Goal: Information Seeking & Learning: Learn about a topic

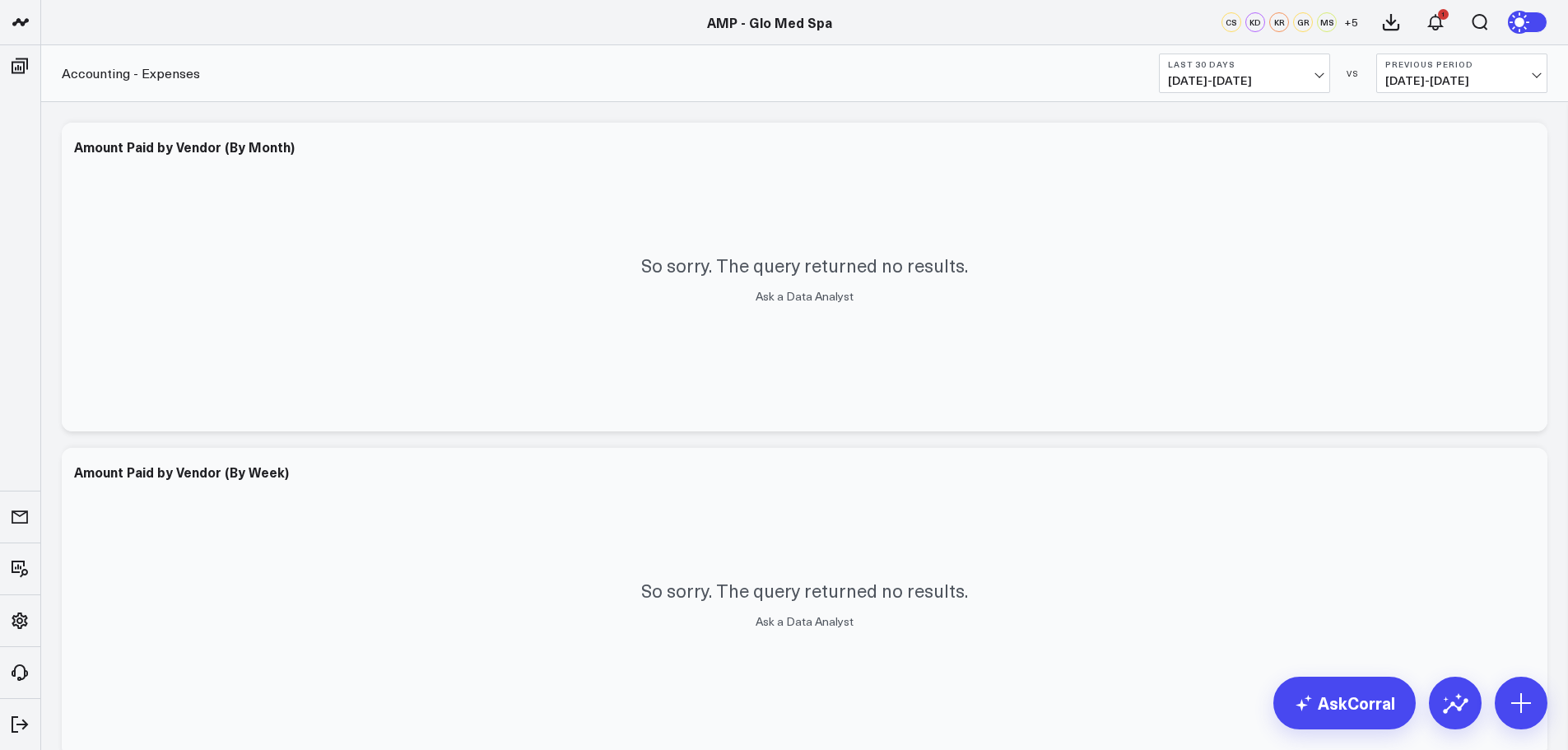
click at [1222, 80] on span "07/16/25 - 08/14/25" at bounding box center [1244, 80] width 153 height 13
click at [1222, 336] on link "Last Month" at bounding box center [1244, 333] width 169 height 32
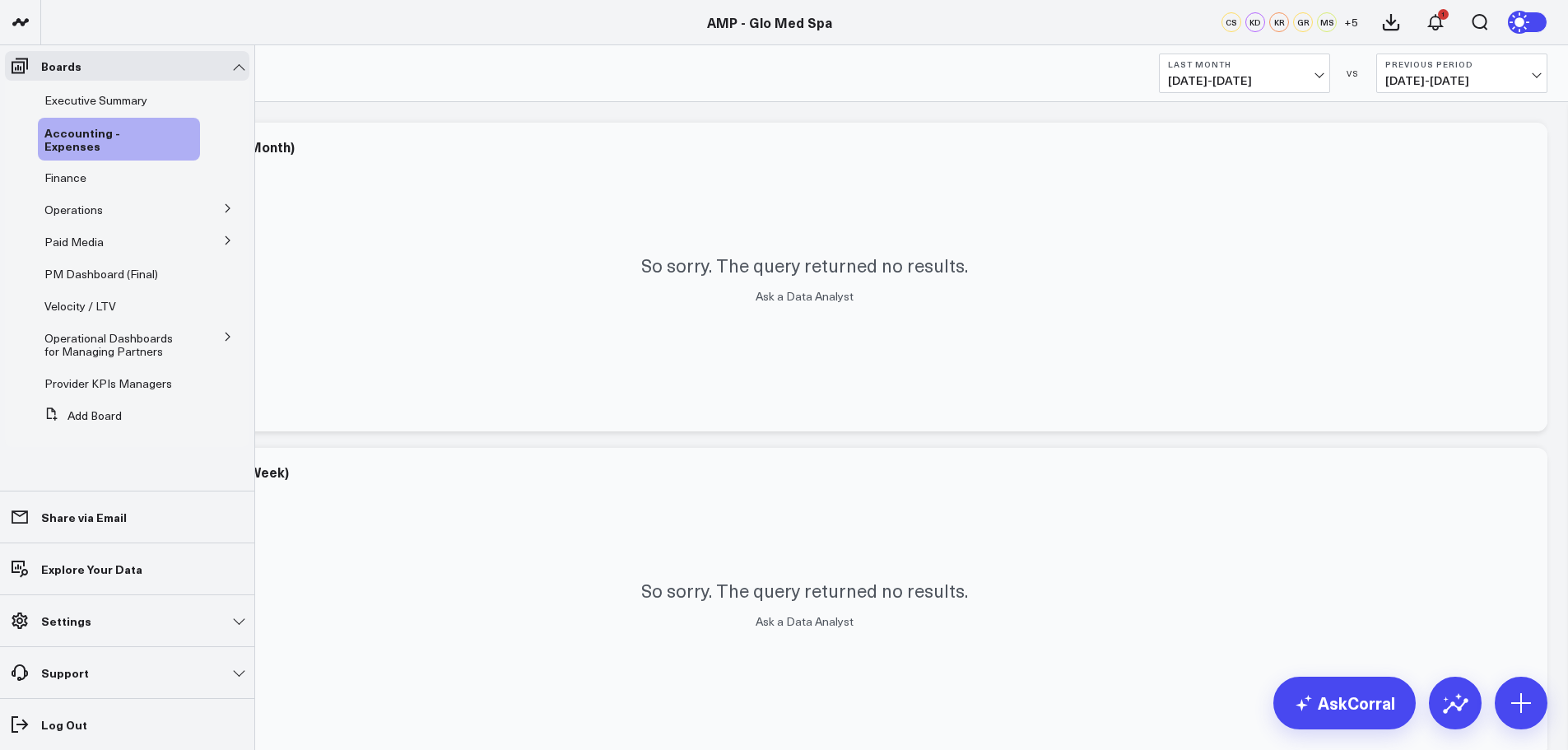
click at [225, 204] on icon at bounding box center [227, 208] width 10 height 10
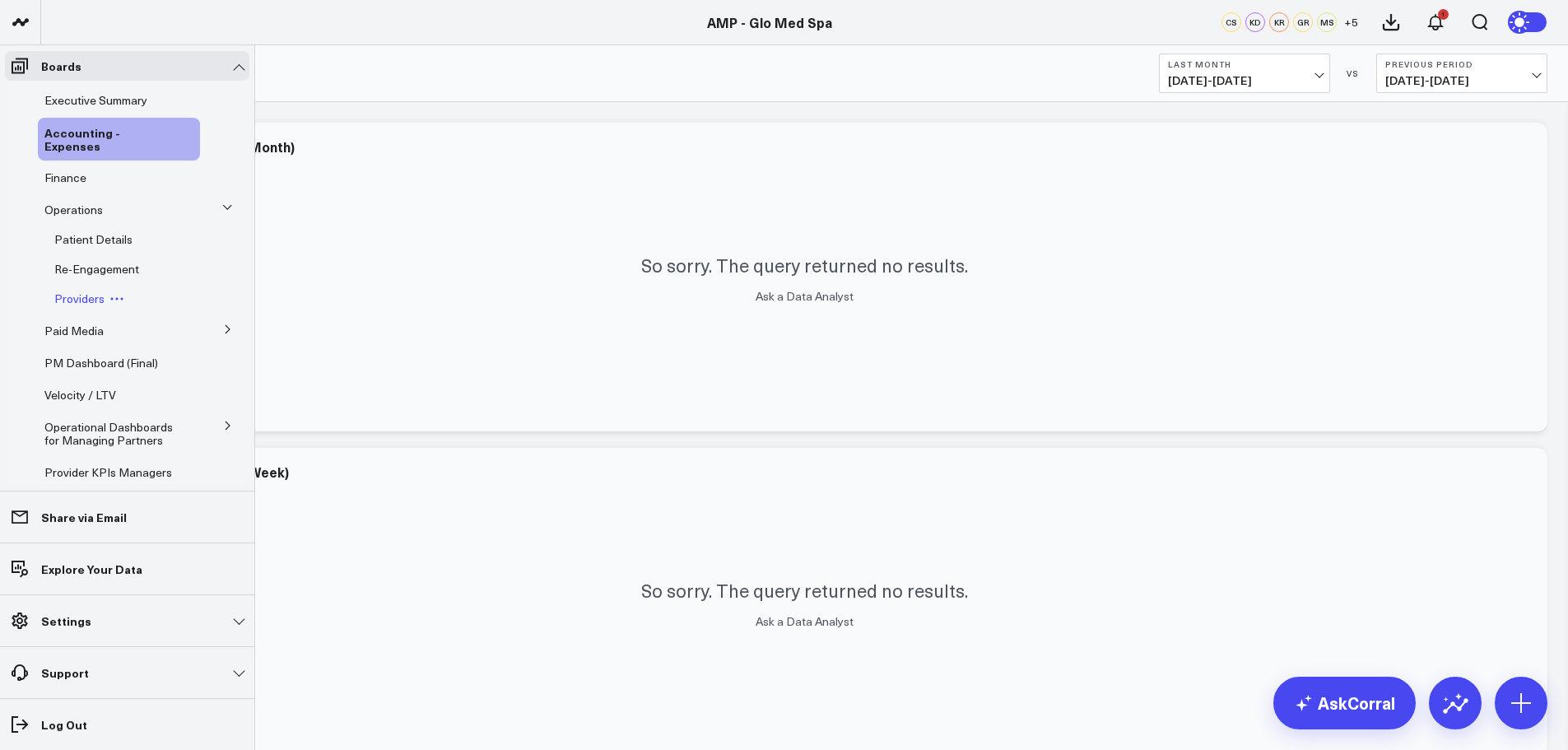
click at [89, 296] on span "Providers" at bounding box center [79, 298] width 50 height 16
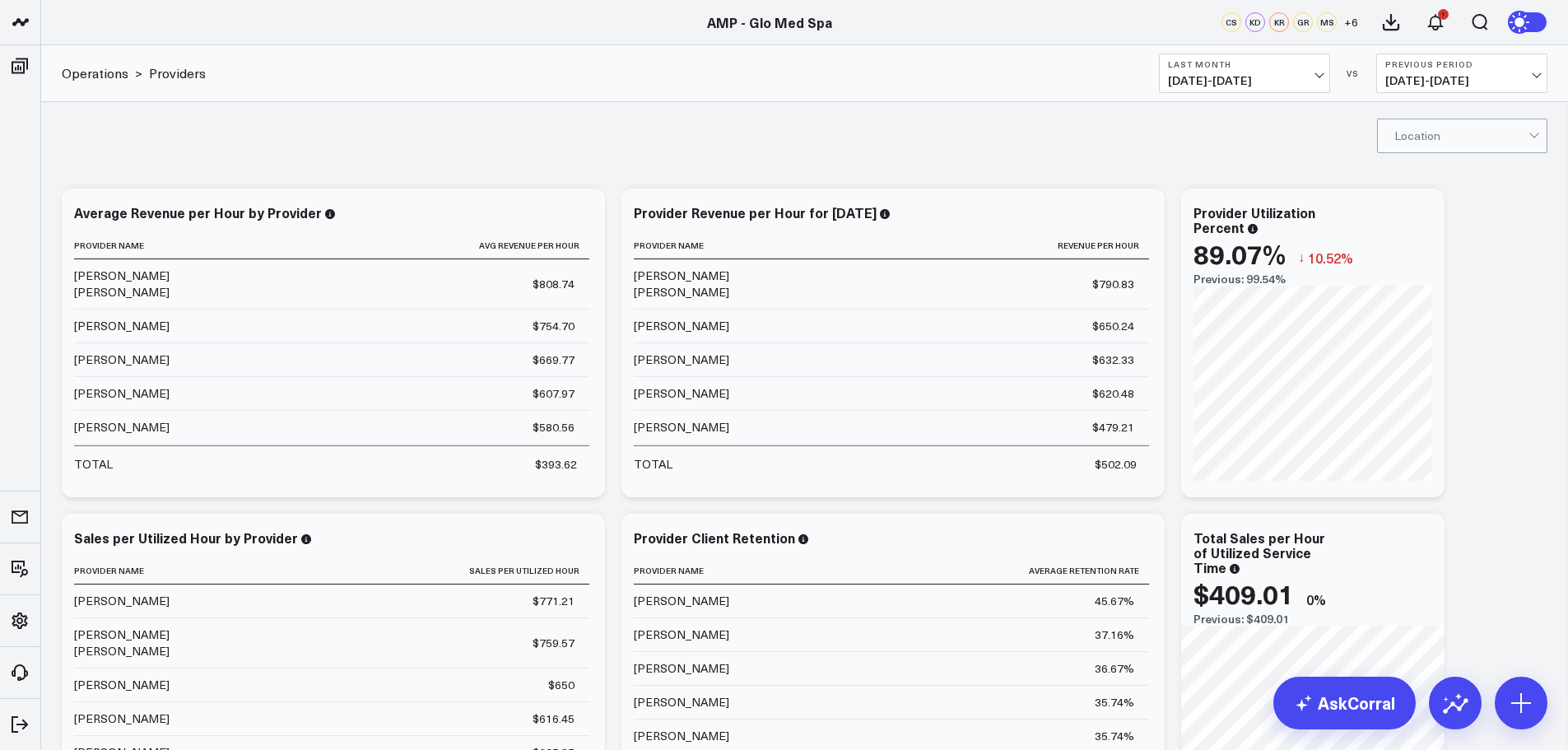
click at [1257, 82] on span "07/01/25 - 07/31/25" at bounding box center [1244, 80] width 153 height 13
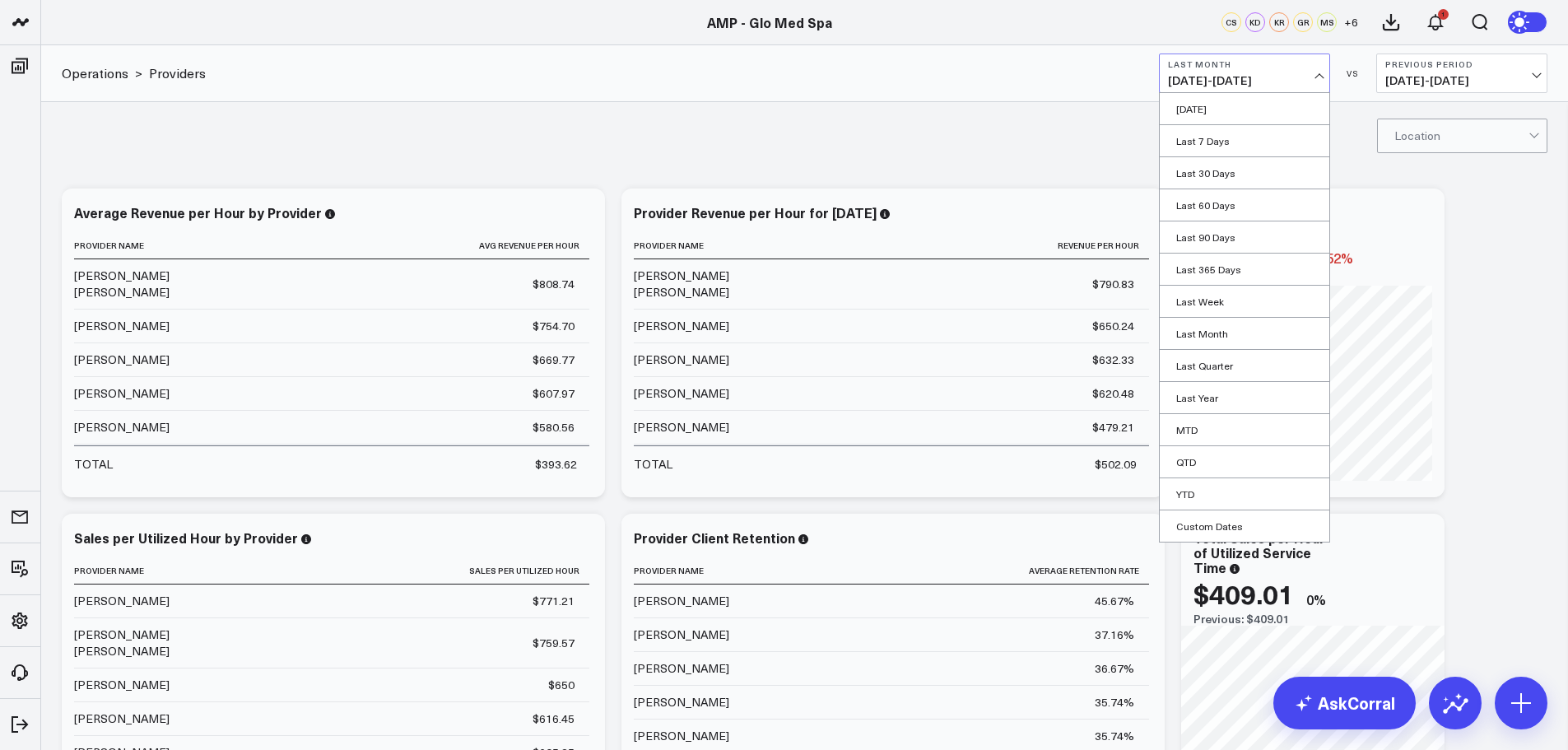
click at [1257, 82] on span "07/01/25 - 07/31/25" at bounding box center [1244, 80] width 153 height 13
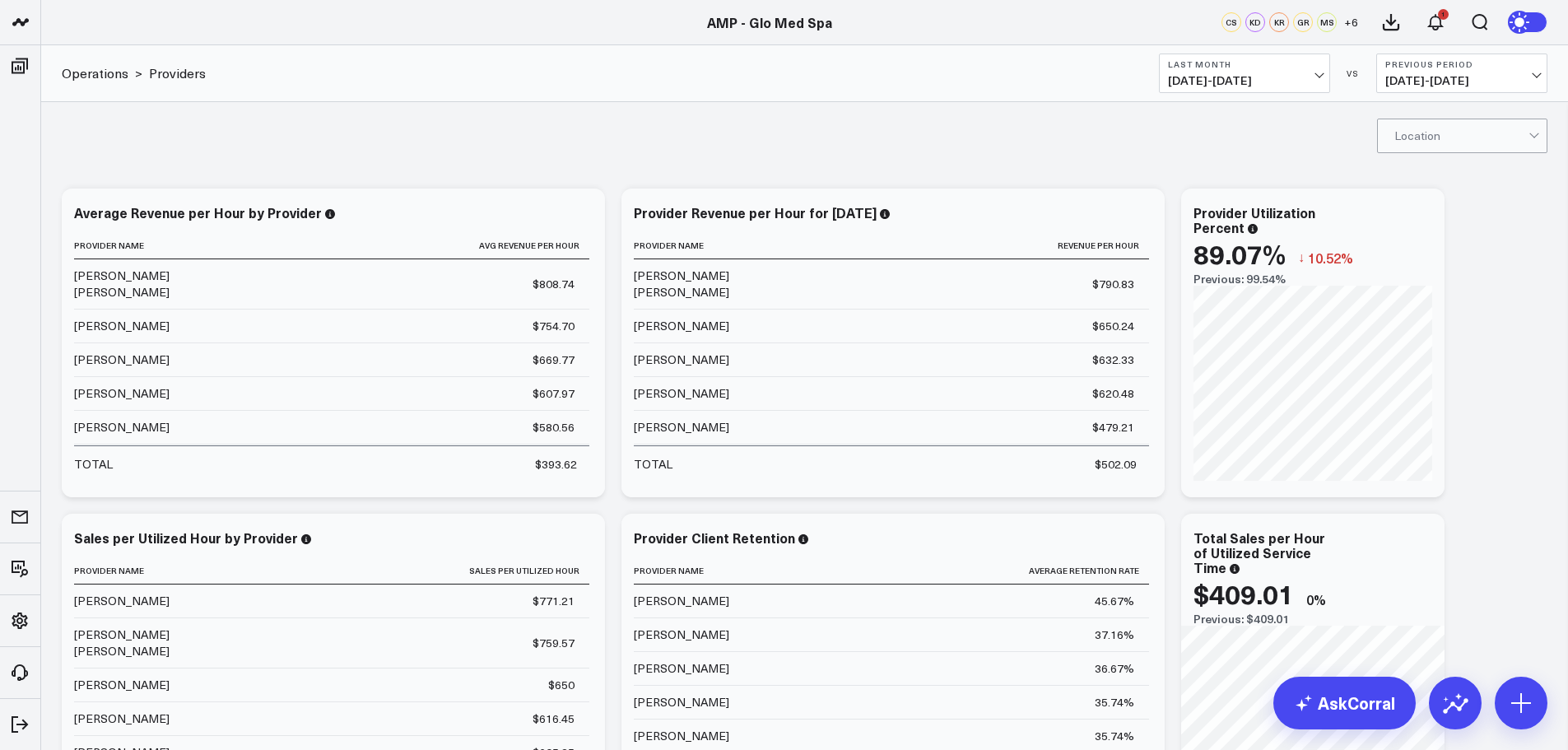
click at [755, 119] on div "Location" at bounding box center [804, 134] width 1527 height 66
click at [890, 211] on div "Provider Revenue per Hour for May 2025" at bounding box center [762, 212] width 257 height 18
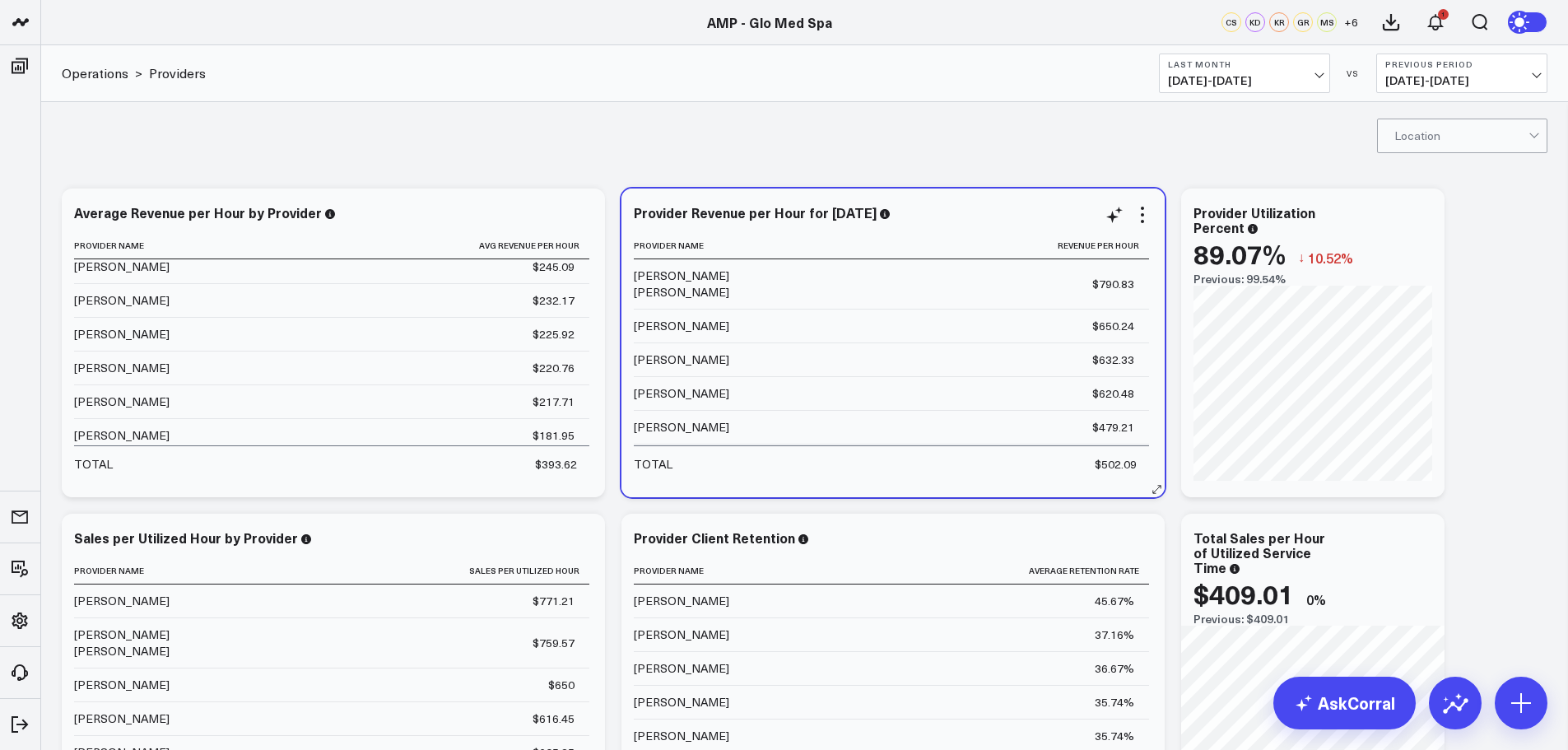
click at [896, 221] on div "Provider Revenue per Hour for May 2025" at bounding box center [893, 215] width 518 height 19
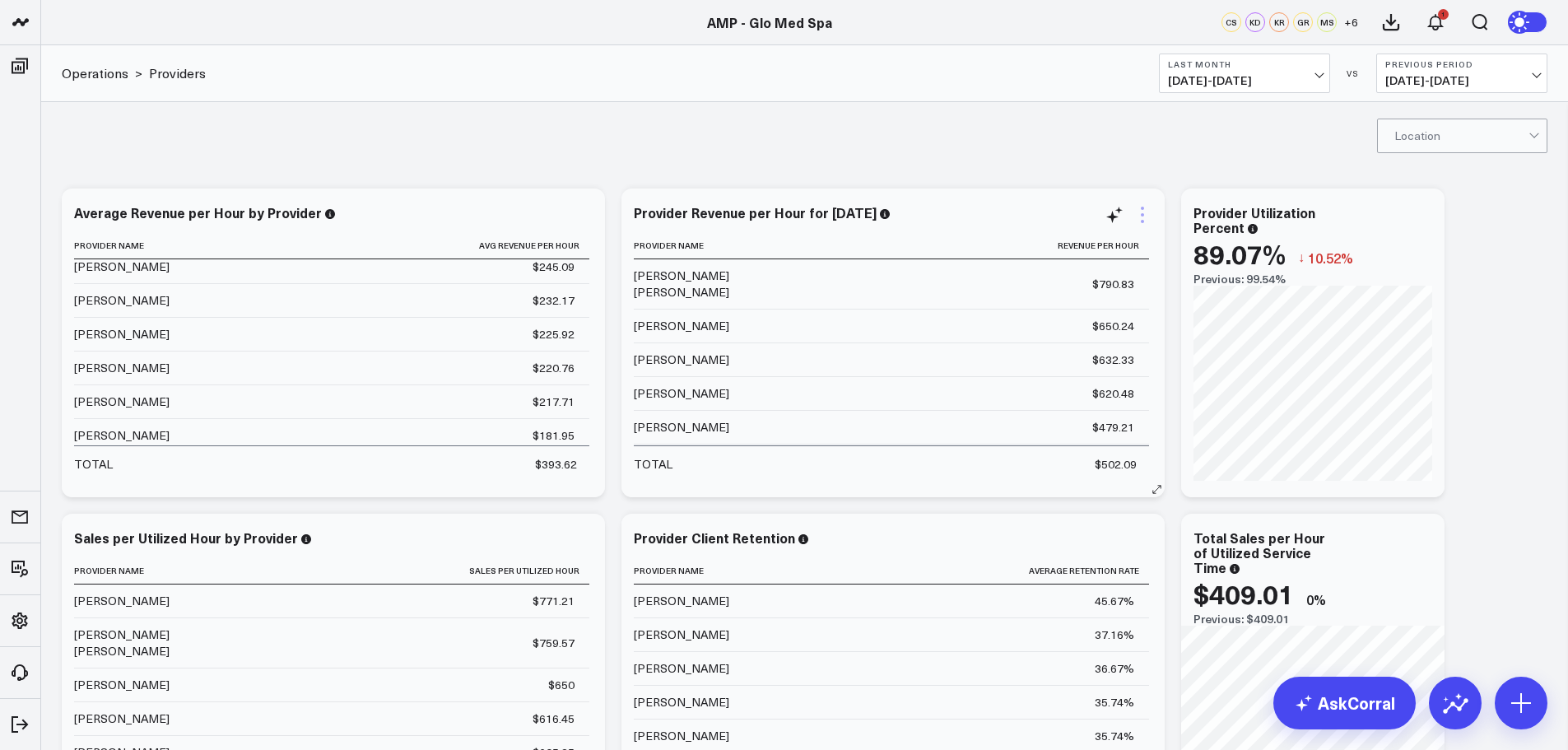
click at [1142, 218] on icon at bounding box center [1142, 215] width 20 height 20
click at [945, 166] on div "Location" at bounding box center [804, 134] width 1527 height 66
click at [854, 209] on div "Provider Revenue per Hour for May 2025" at bounding box center [762, 212] width 257 height 18
click at [890, 216] on div "Provider Revenue per Hour for May 2025" at bounding box center [762, 212] width 257 height 18
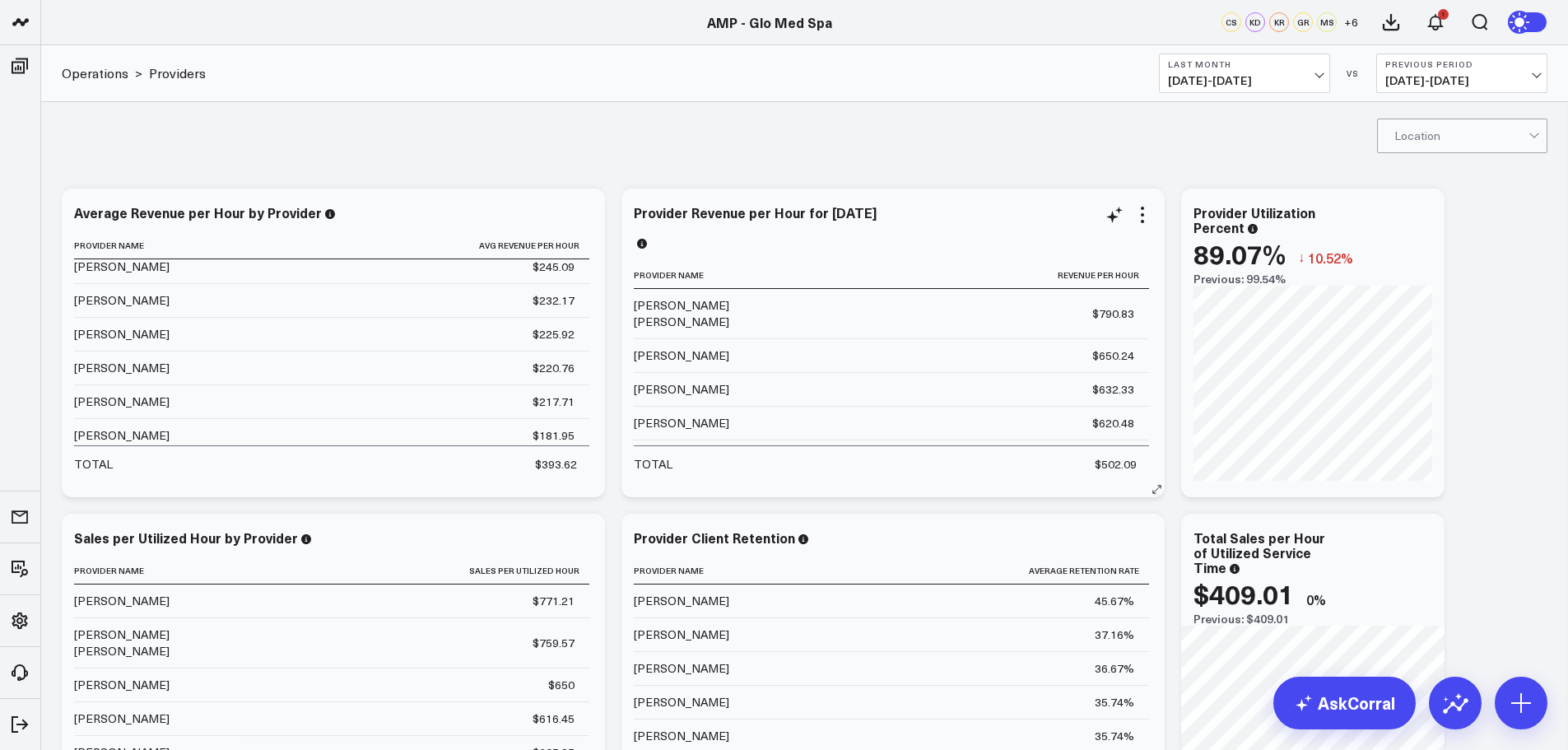
click at [919, 249] on div "Provider Revenue per Hour for July 2025" at bounding box center [893, 229] width 518 height 48
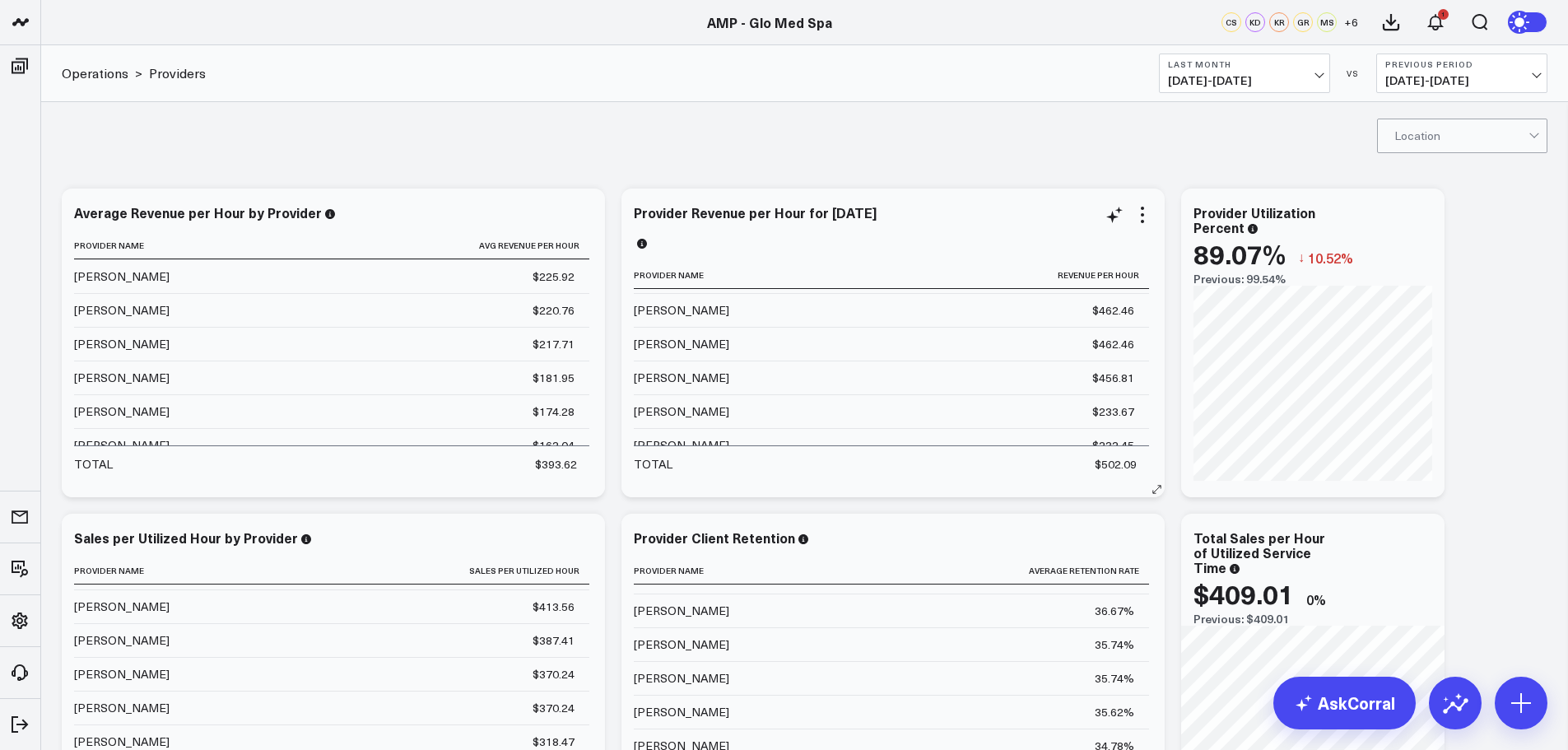
scroll to position [82, 0]
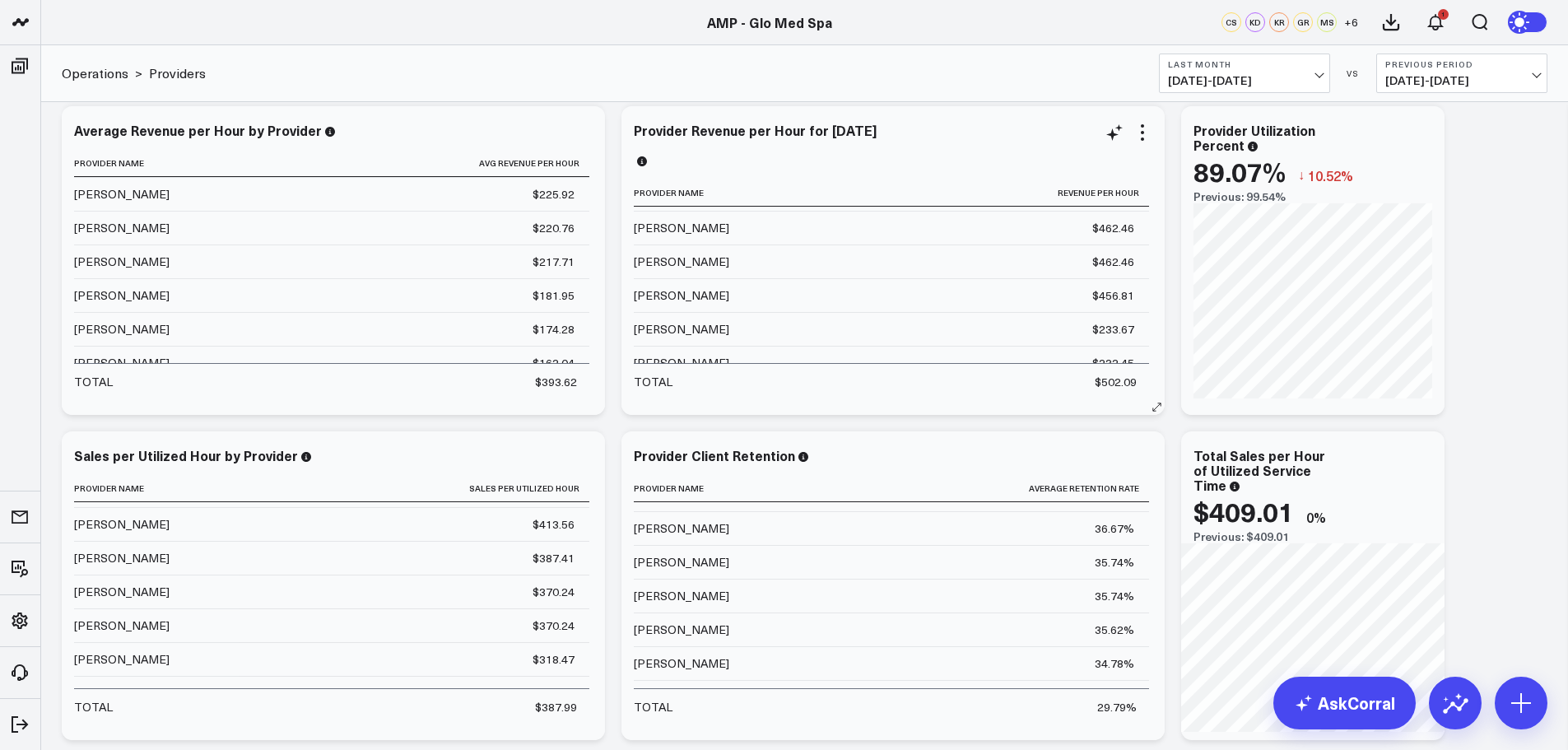
click at [1063, 287] on td "$456.81" at bounding box center [973, 295] width 351 height 33
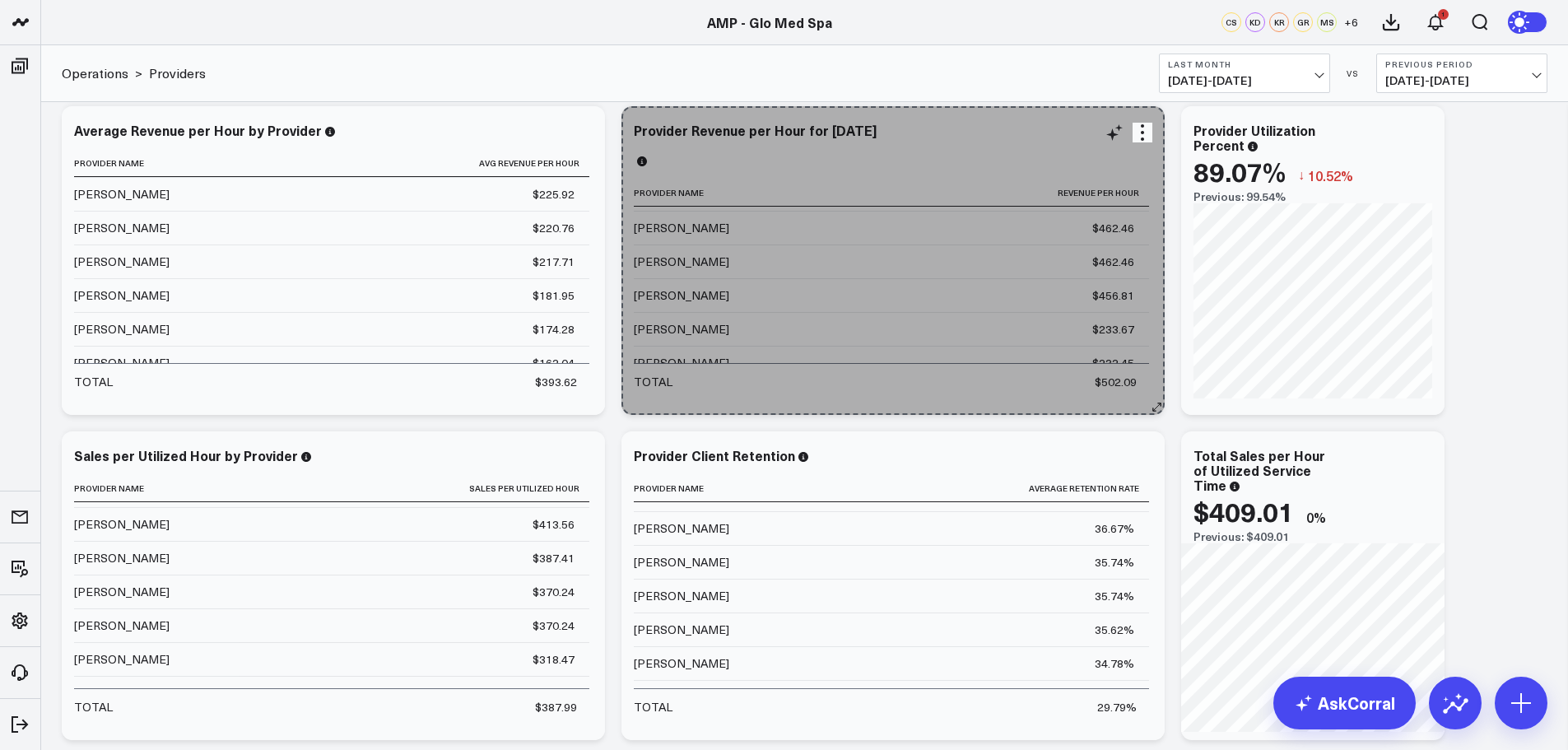
click at [1159, 409] on icon at bounding box center [1157, 407] width 12 height 12
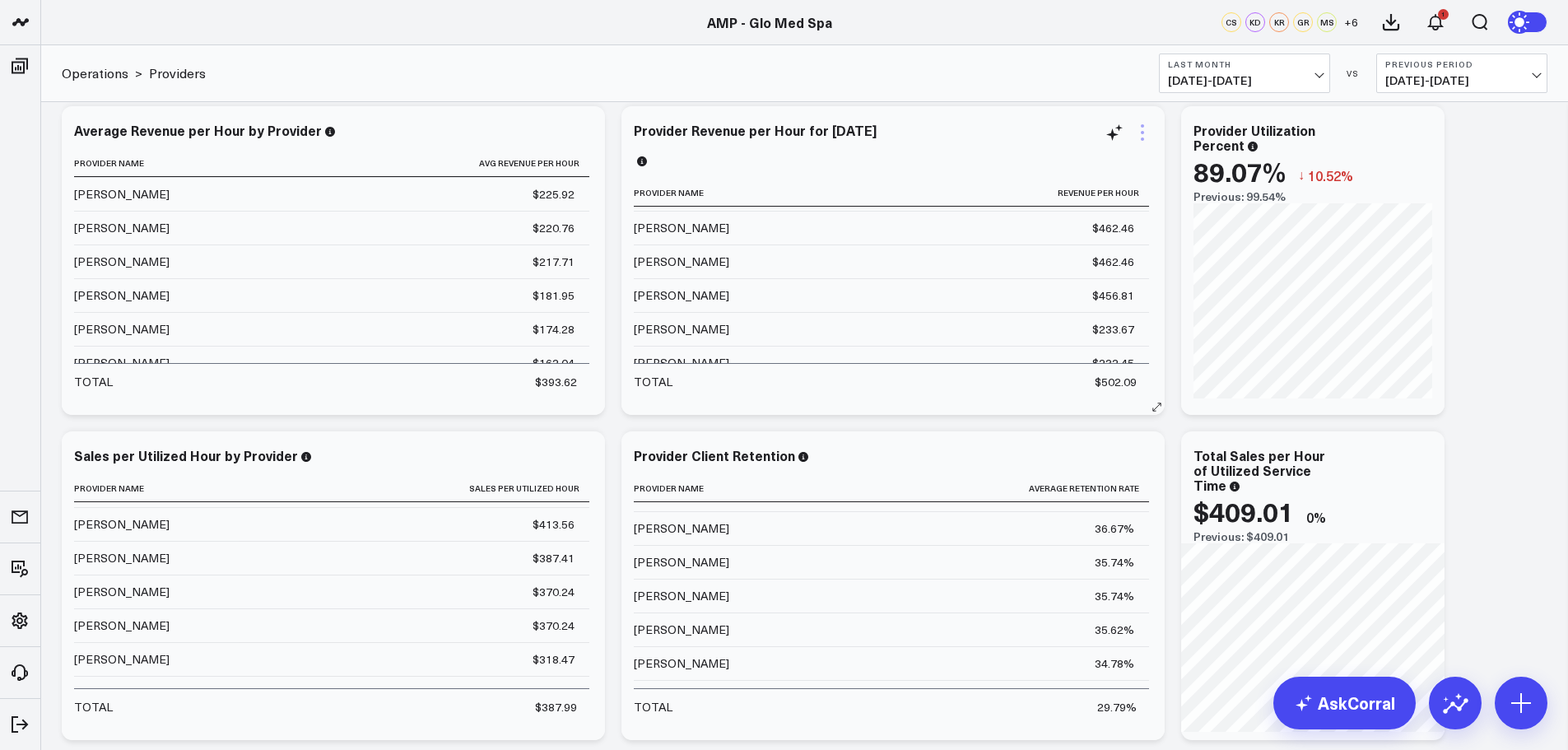
click at [1139, 127] on icon at bounding box center [1142, 132] width 20 height 20
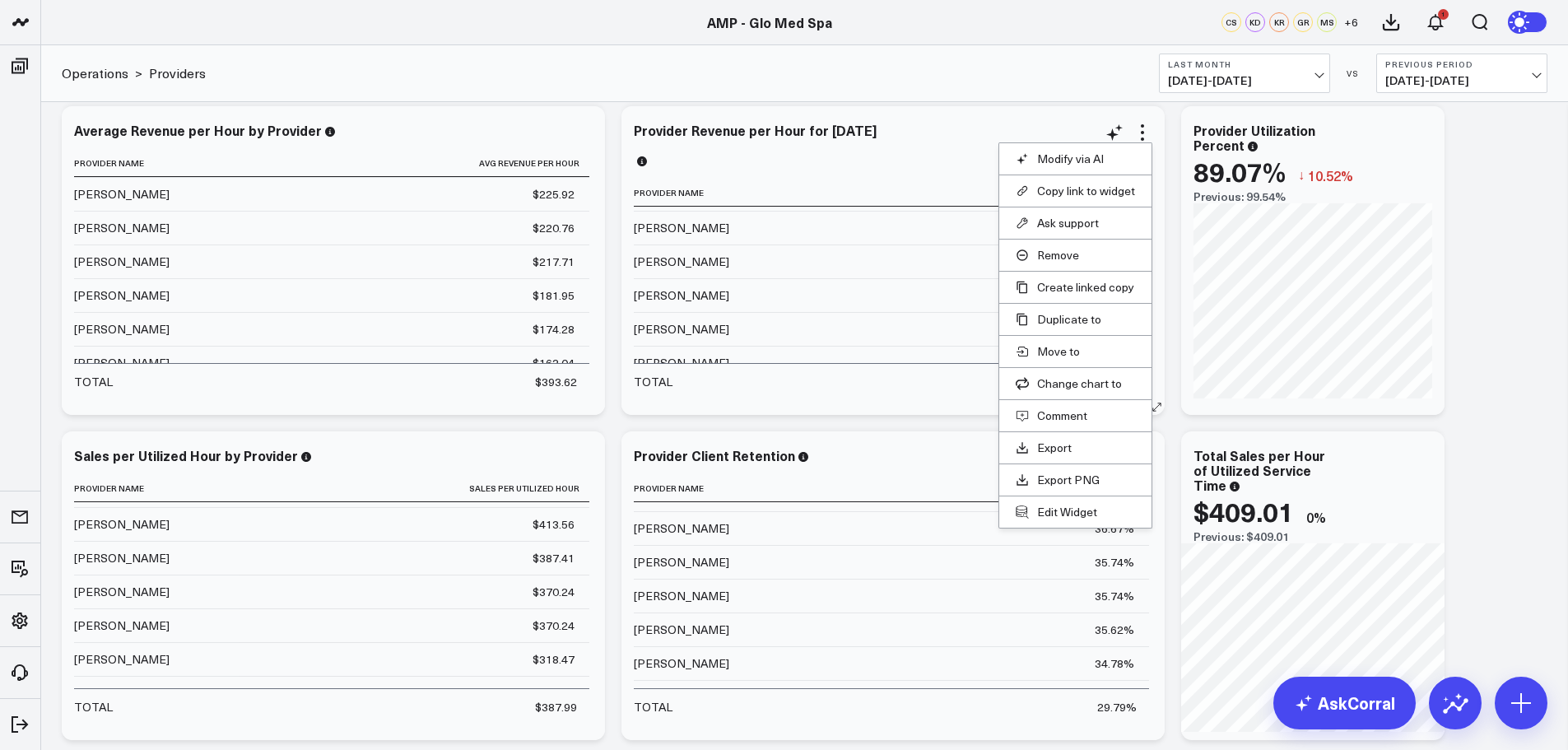
click at [940, 145] on div "Provider Revenue per Hour for July 2025" at bounding box center [893, 145] width 518 height 45
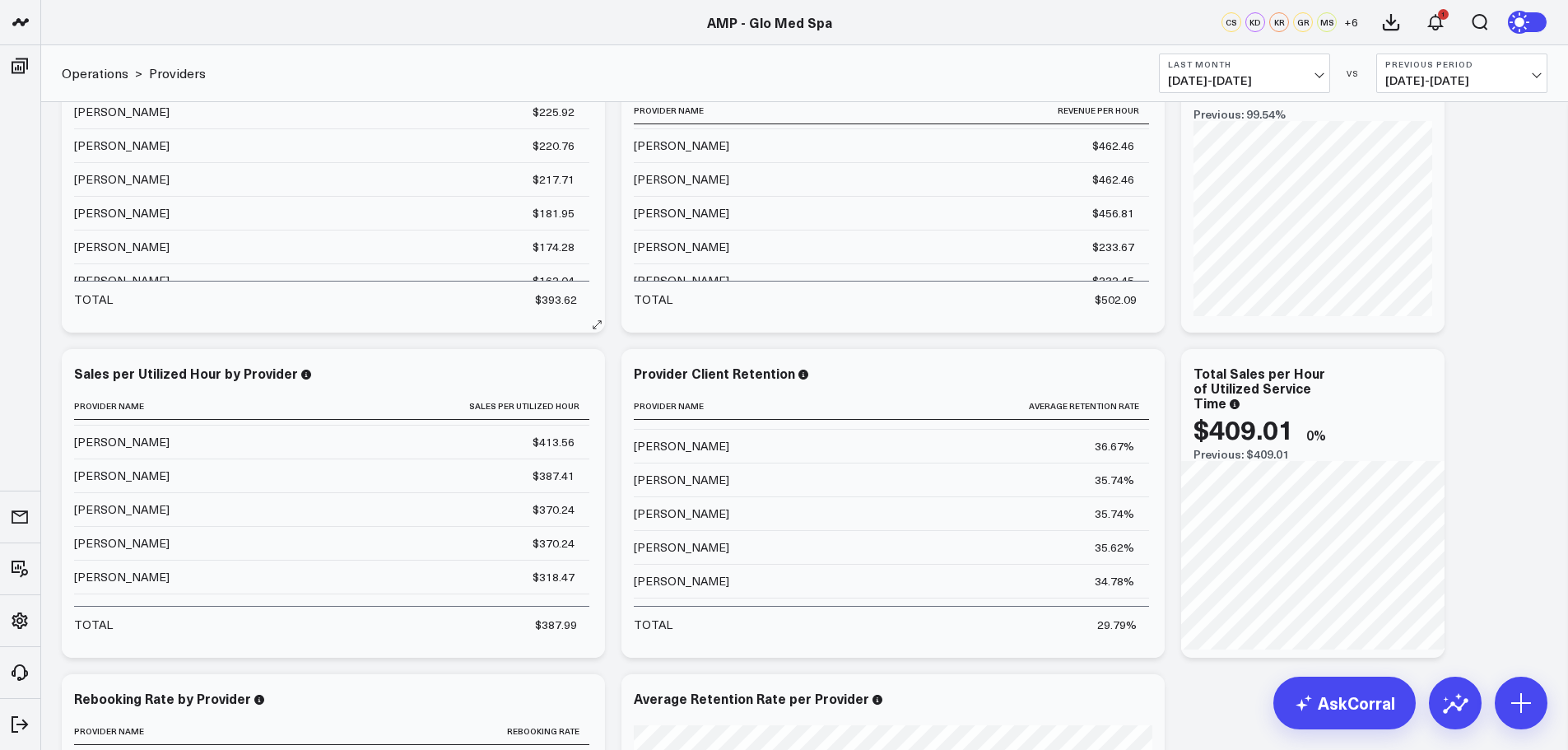
scroll to position [247, 0]
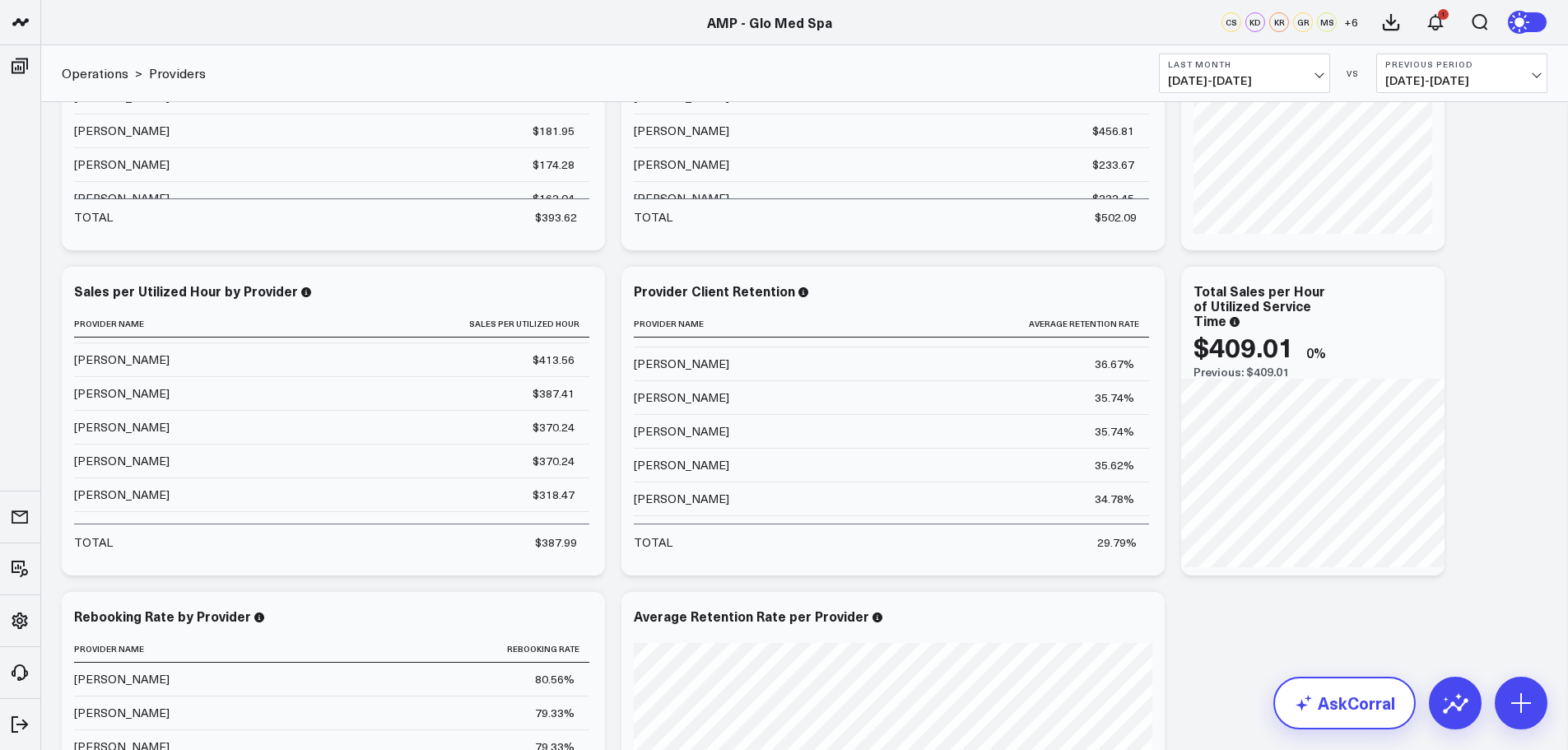
drag, startPoint x: 1360, startPoint y: 719, endPoint x: 1358, endPoint y: 728, distance: 9.2
click at [1360, 722] on link "AskCorral" at bounding box center [1344, 703] width 142 height 53
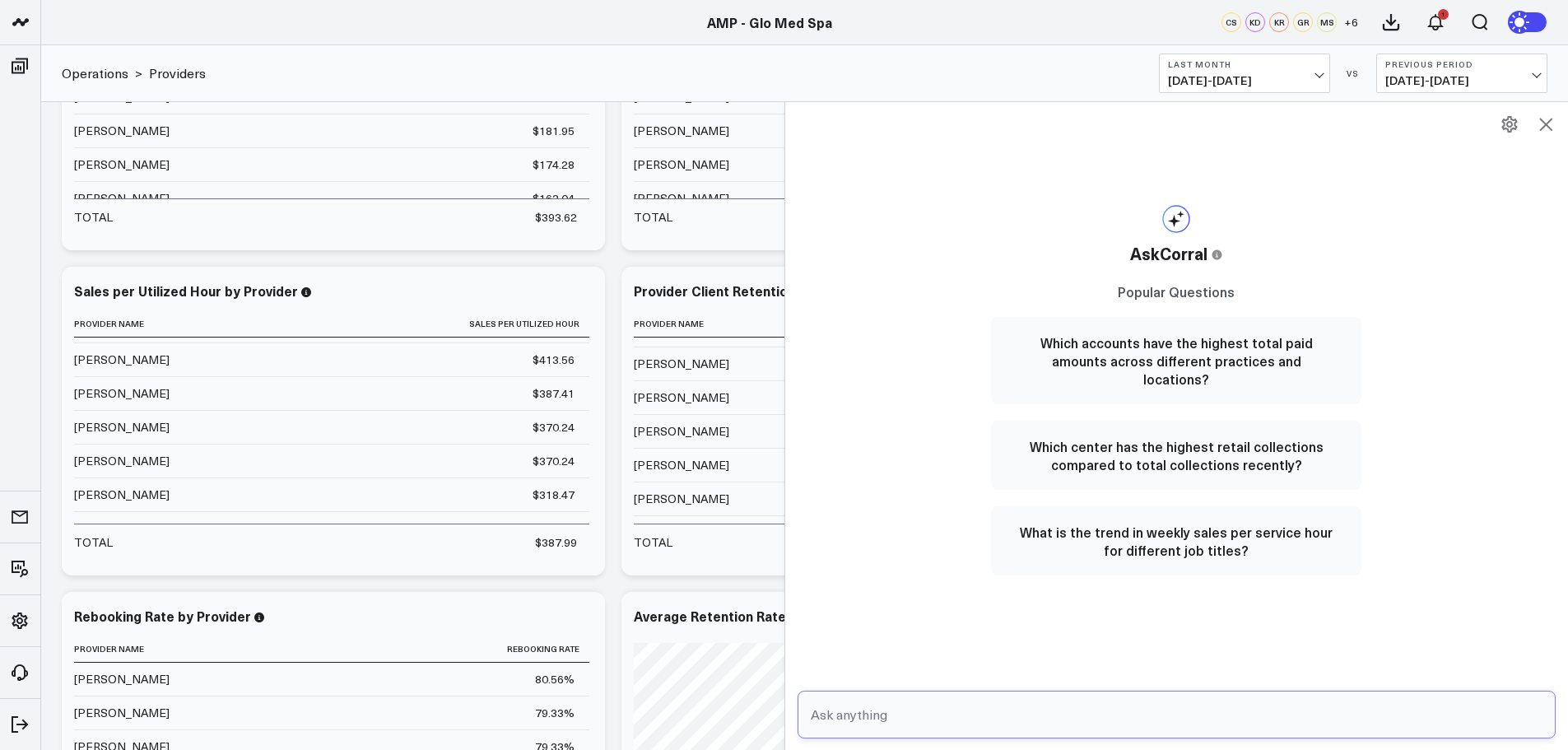
click at [930, 717] on input "text" at bounding box center [1163, 715] width 713 height 30
click at [1154, 439] on button "Which center has the highest retail collections compared to total collections r…" at bounding box center [1176, 455] width 370 height 69
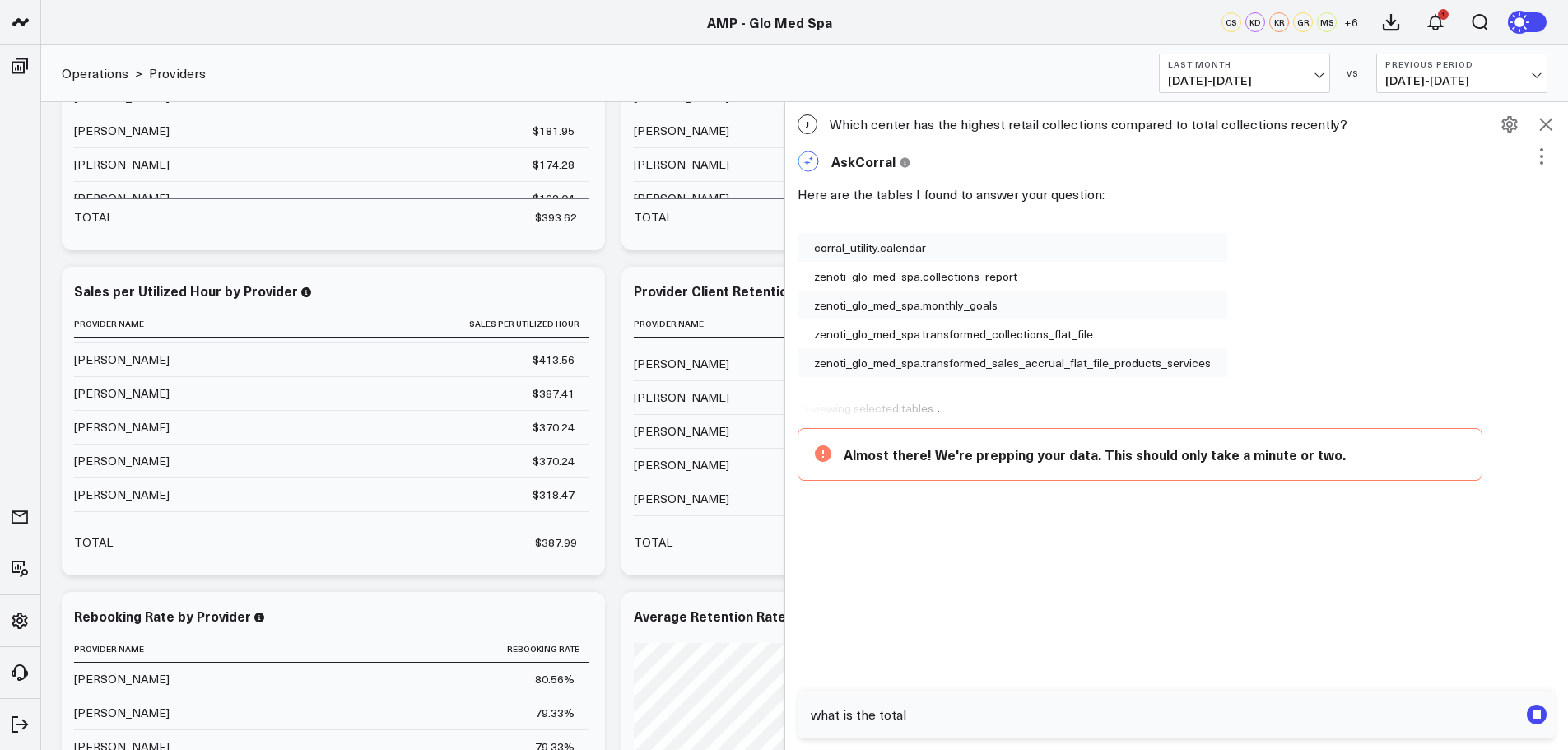
scroll to position [88, 0]
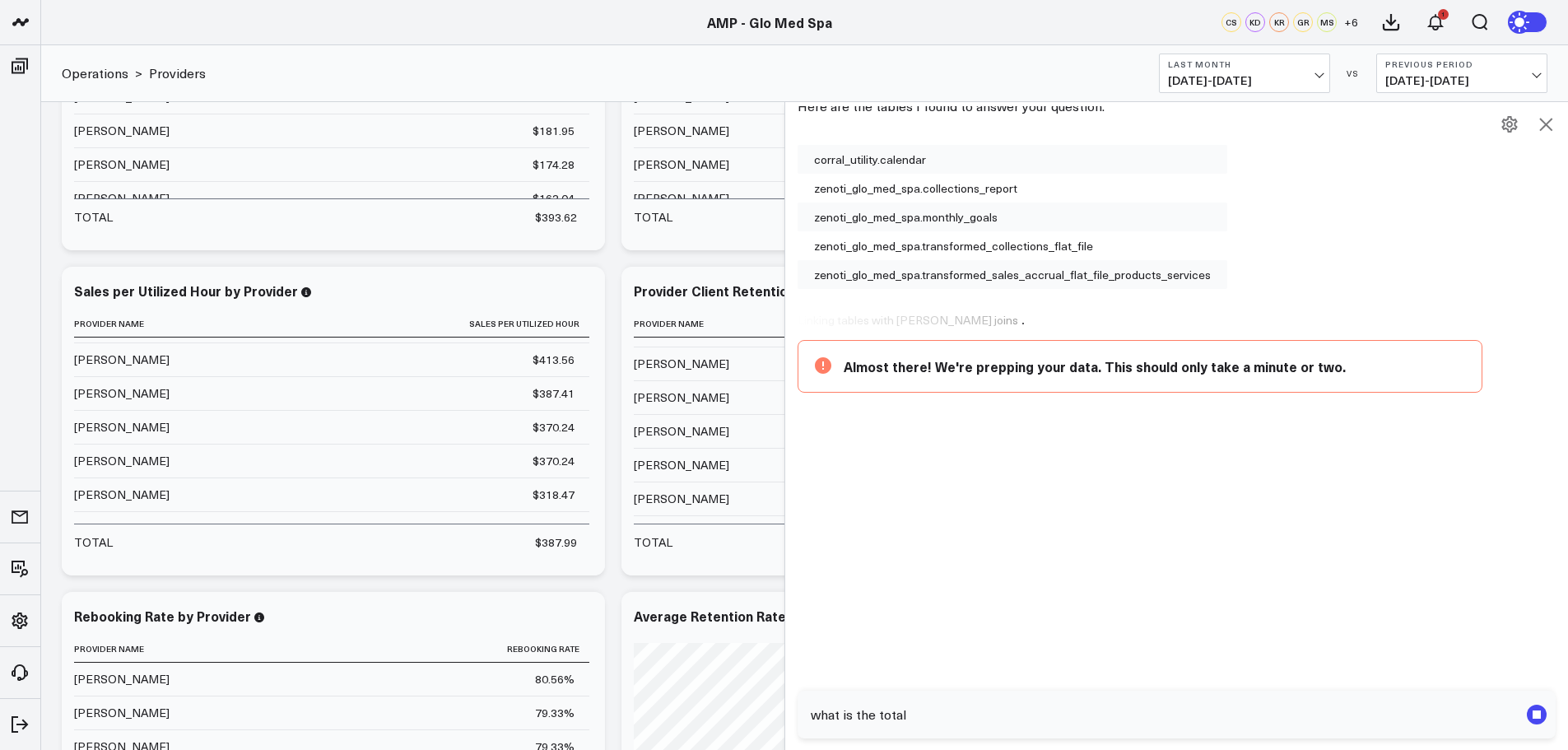
click at [1154, 439] on div "J Which center has the highest retail collections compared to total collections…" at bounding box center [1176, 293] width 783 height 375
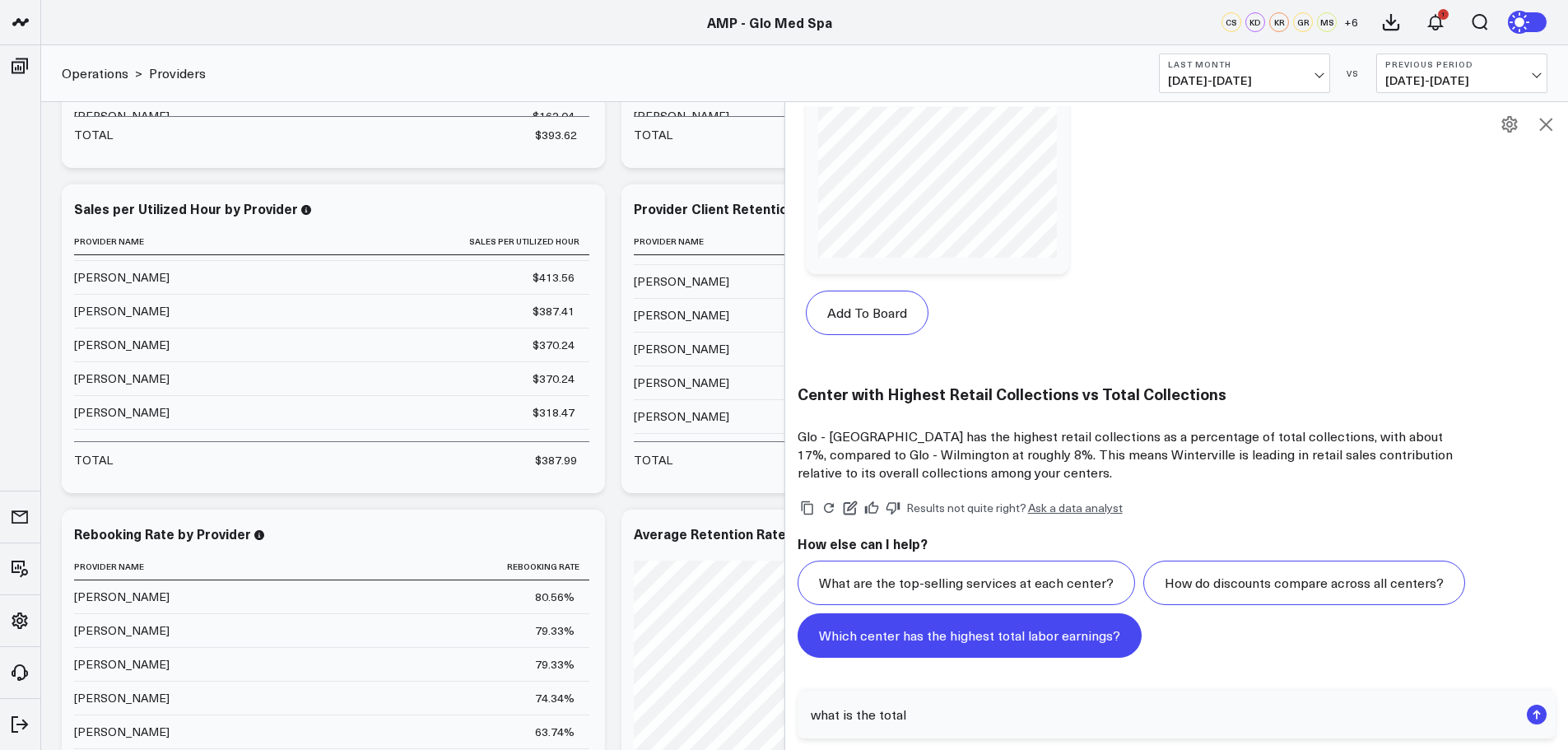
scroll to position [576, 0]
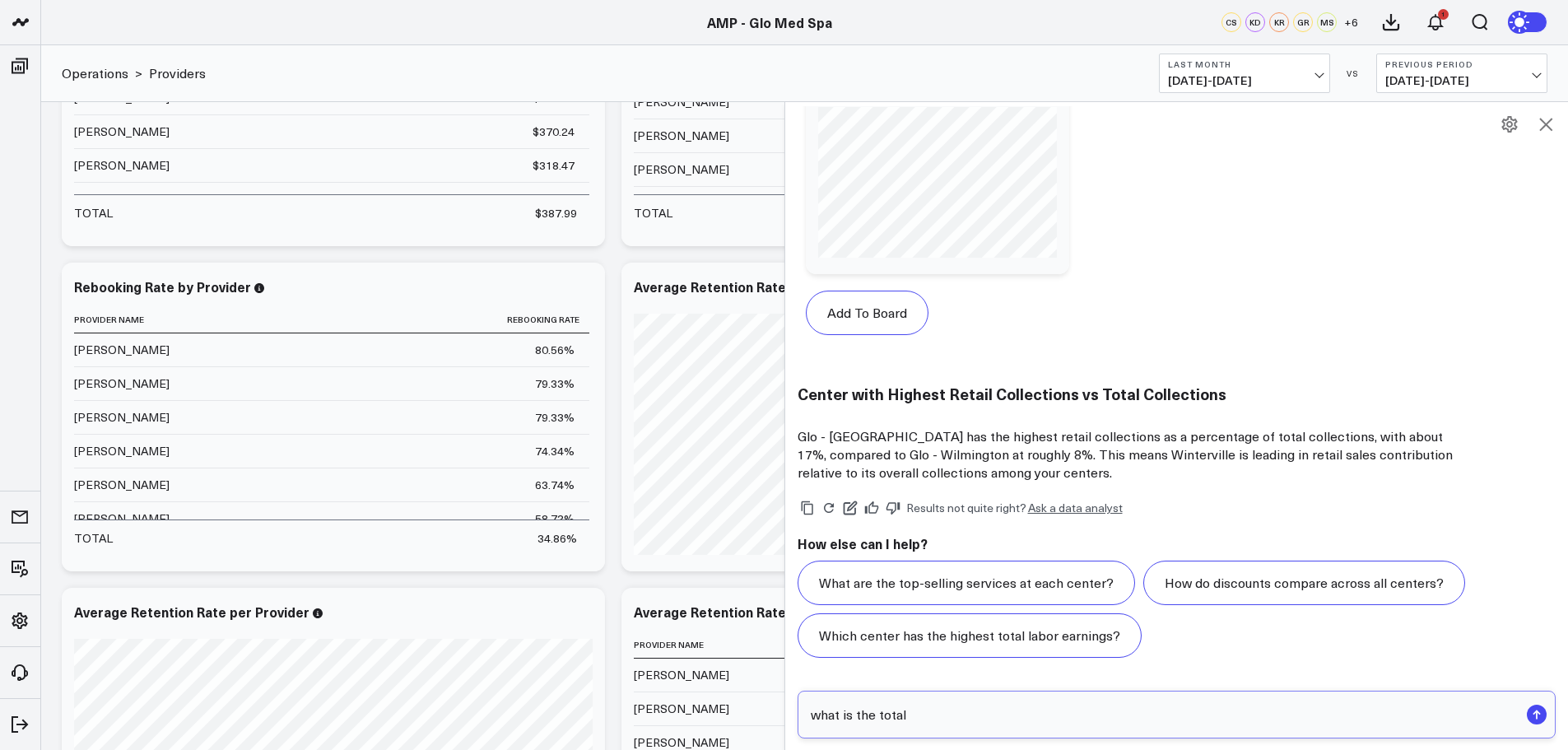
click at [943, 711] on input "what is the total" at bounding box center [1163, 715] width 713 height 30
type input "what is the total revenue per hour per provider"
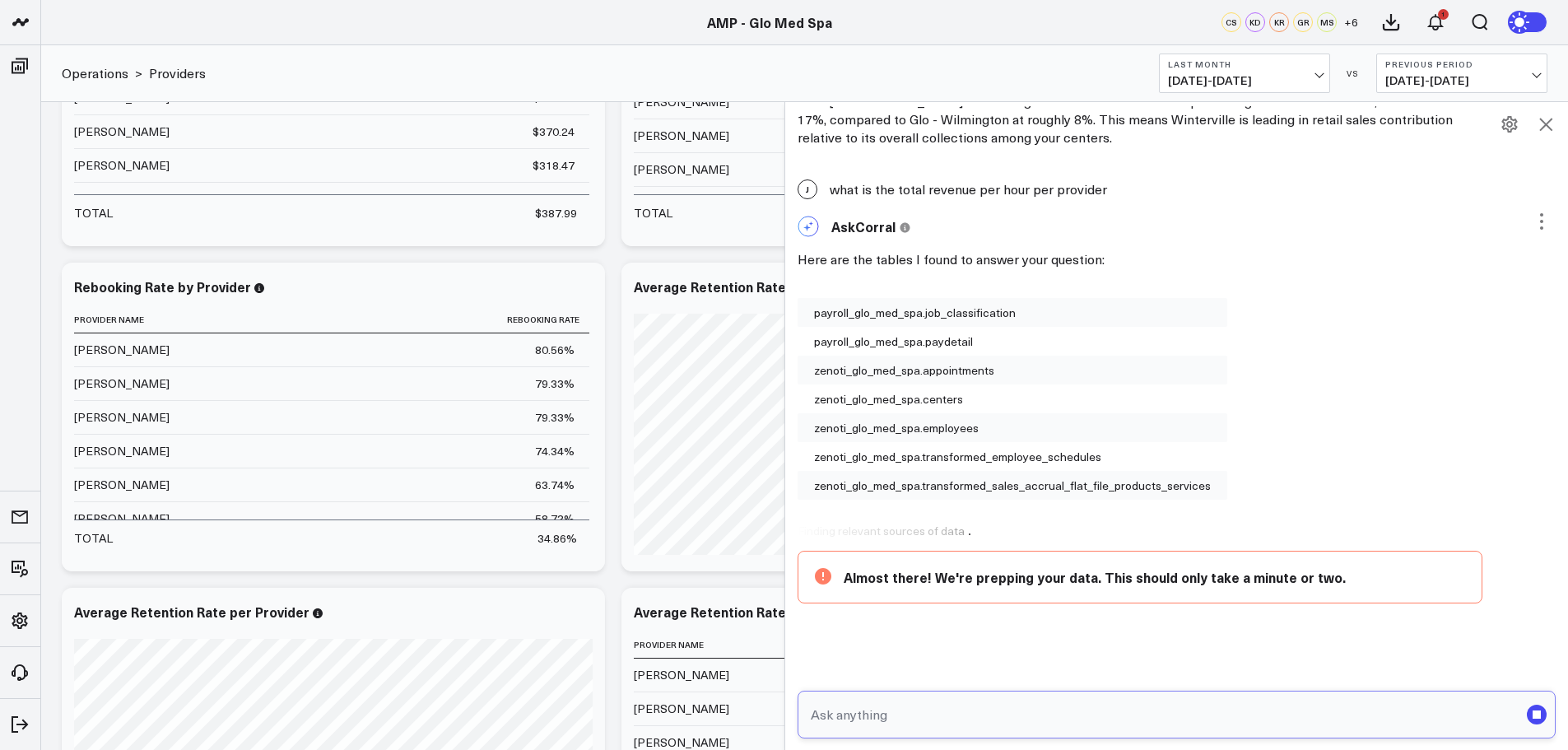
scroll to position [1471, 0]
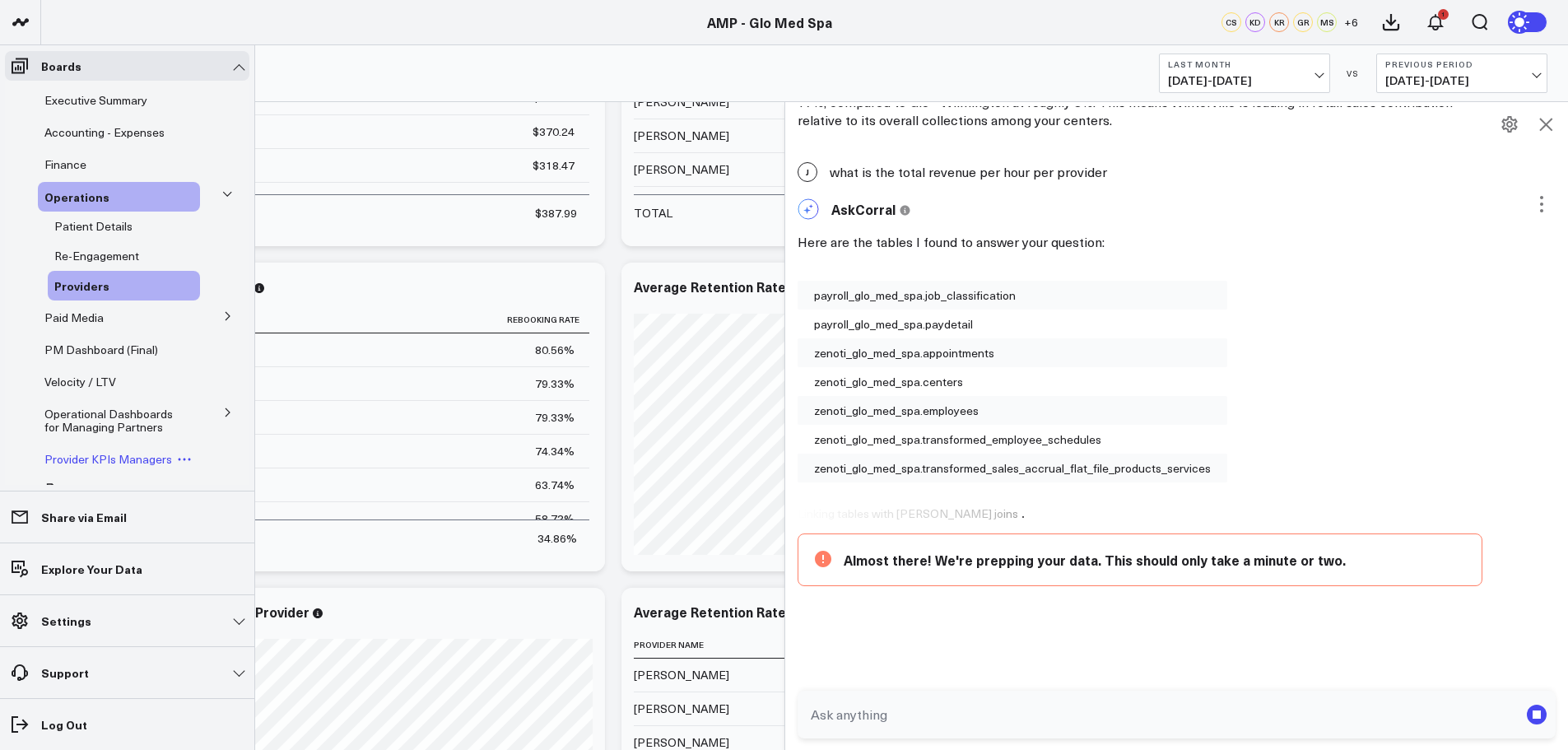
click at [84, 467] on span "Provider KPIs Managers" at bounding box center [108, 459] width 127 height 16
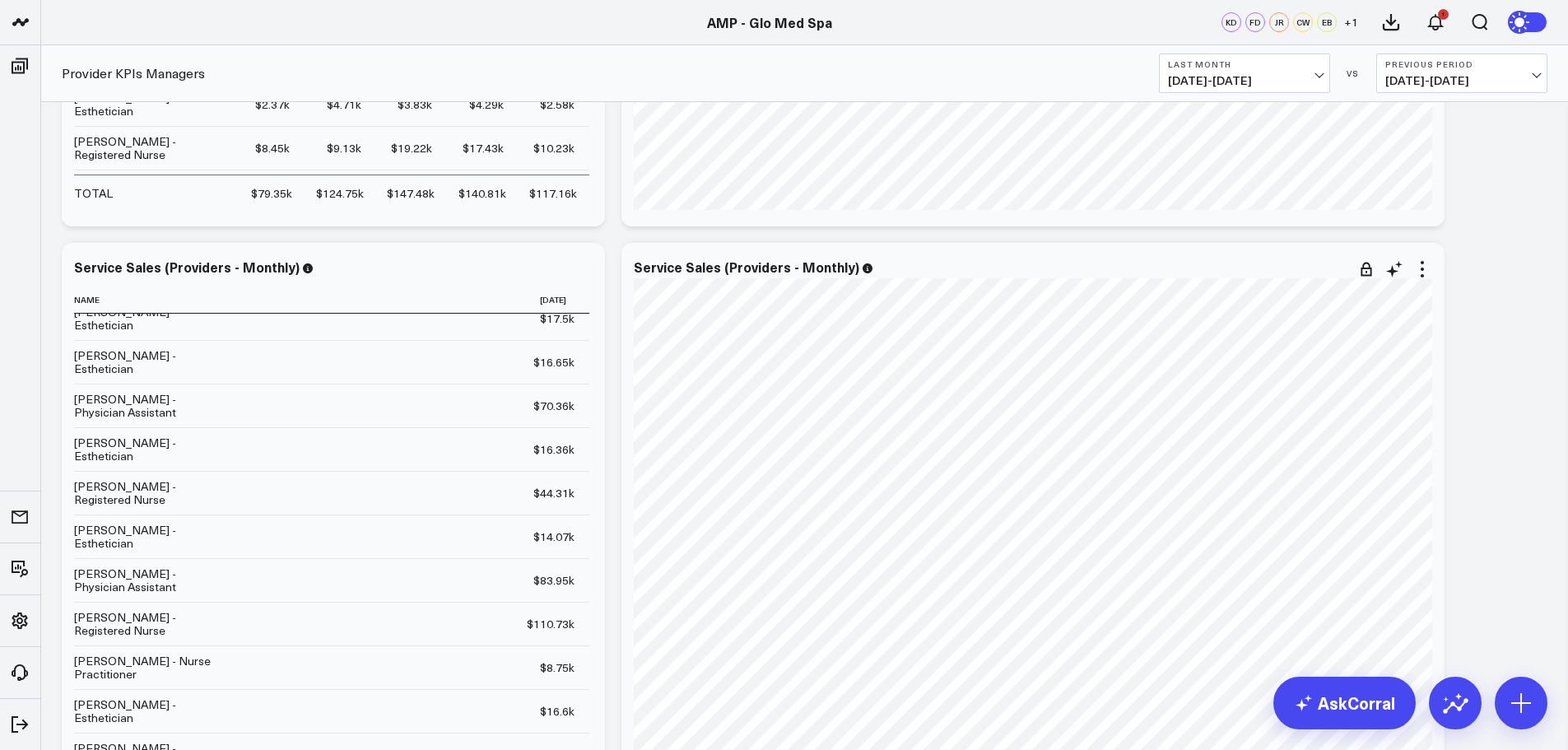
scroll to position [494, 0]
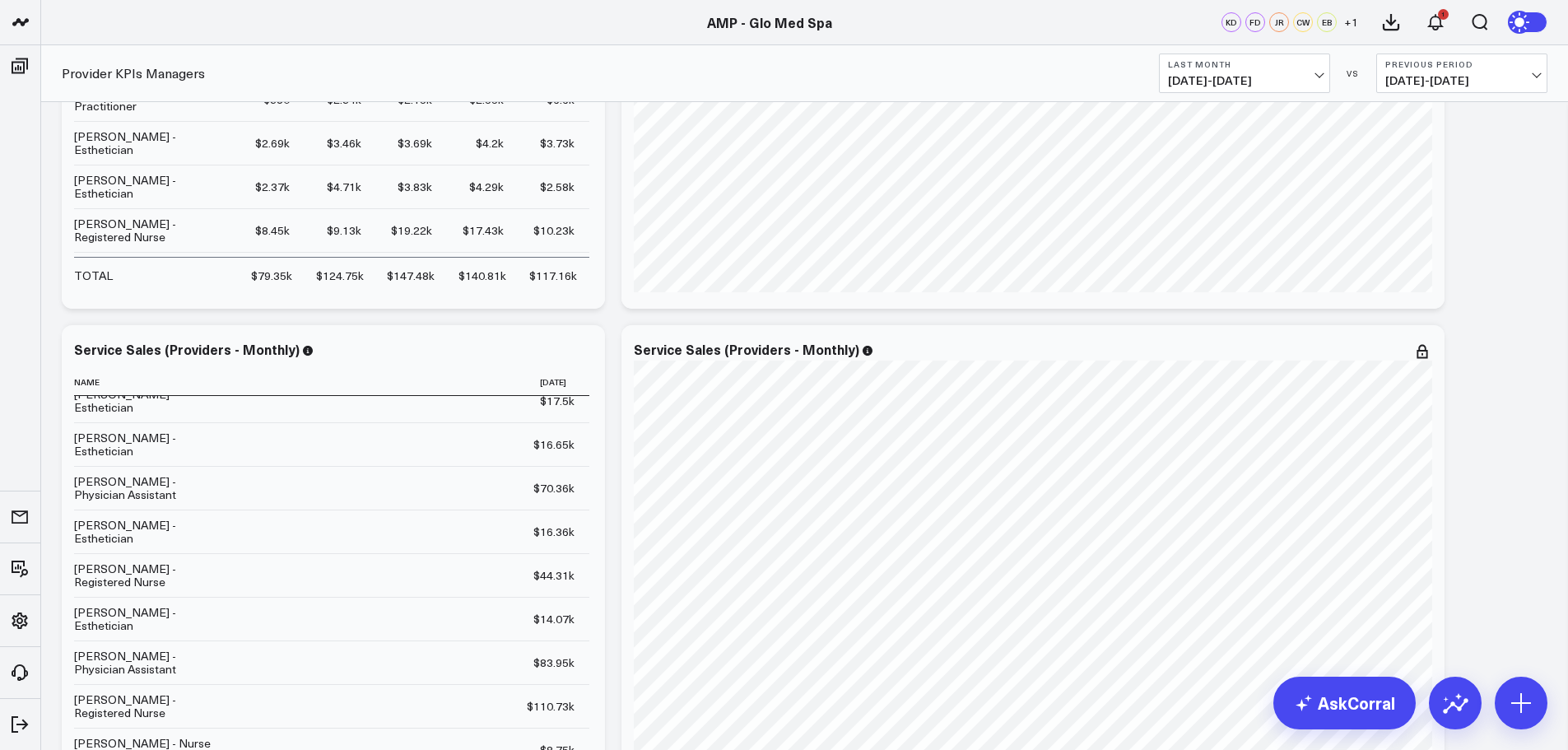
click at [1320, 74] on span "07/01/25 - 07/31/25" at bounding box center [1244, 80] width 153 height 13
click at [1194, 335] on link "Last Month" at bounding box center [1244, 333] width 169 height 32
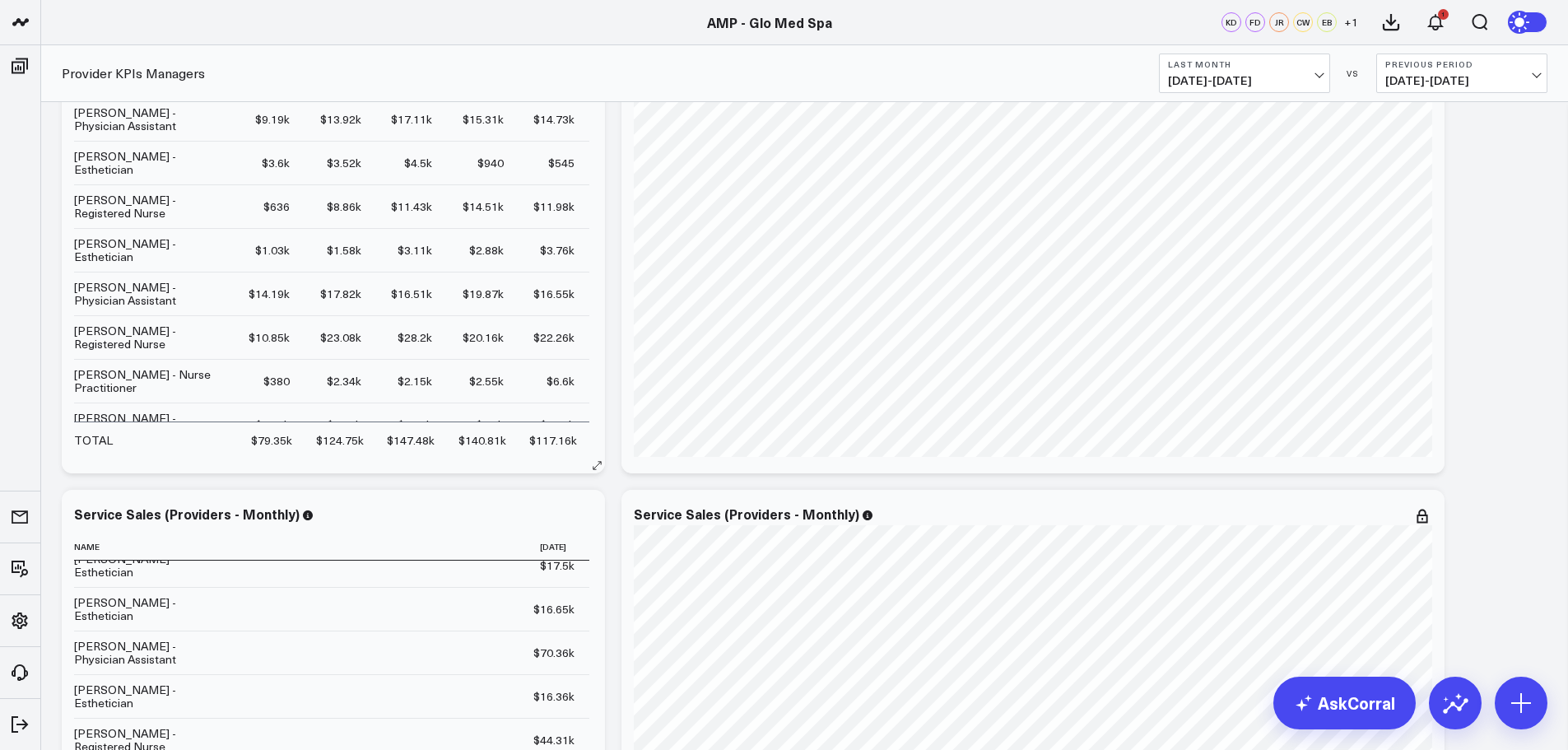
scroll to position [0, 0]
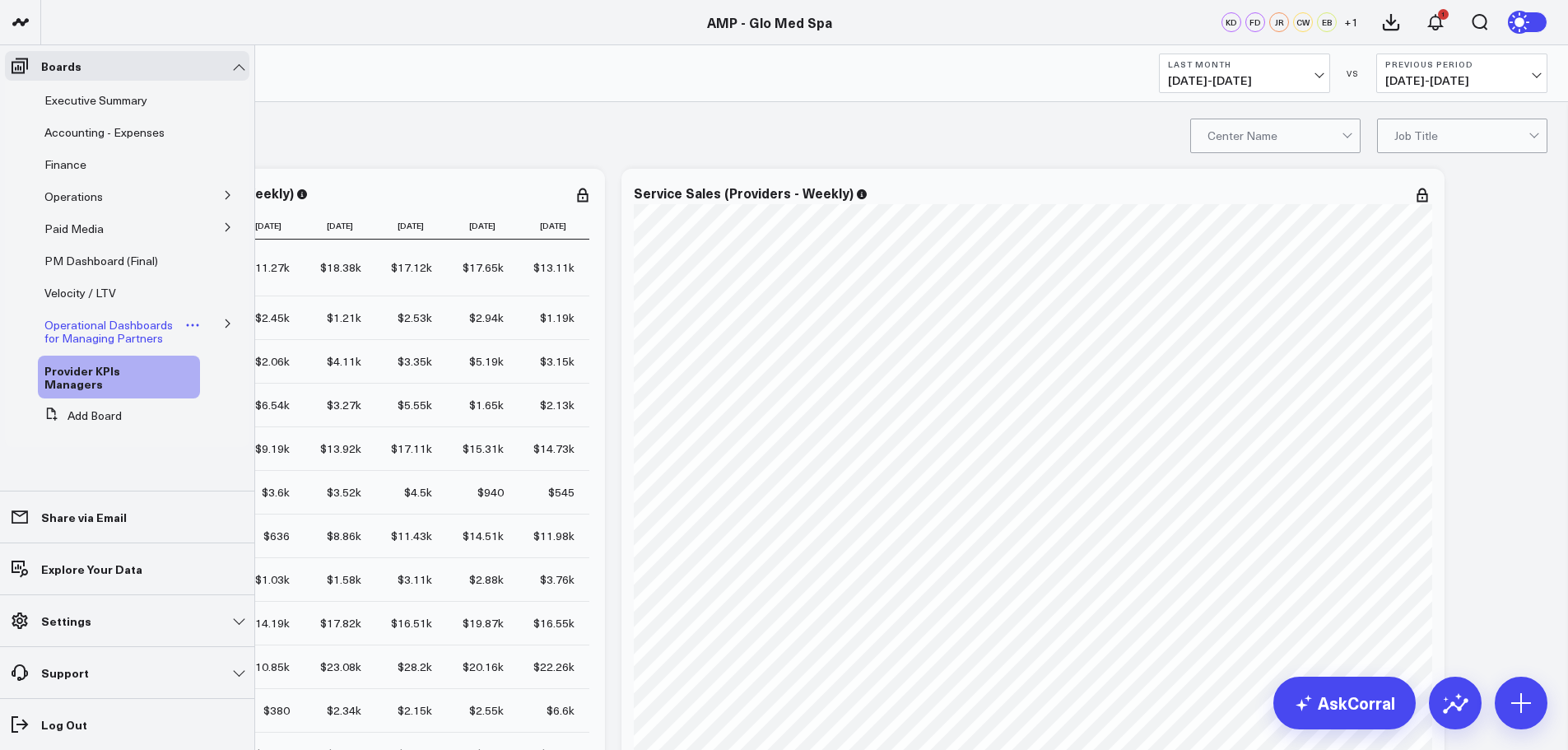
click at [88, 324] on span "Operational Dashboards for Managing Partners" at bounding box center [109, 331] width 128 height 29
click at [225, 318] on button at bounding box center [228, 323] width 43 height 25
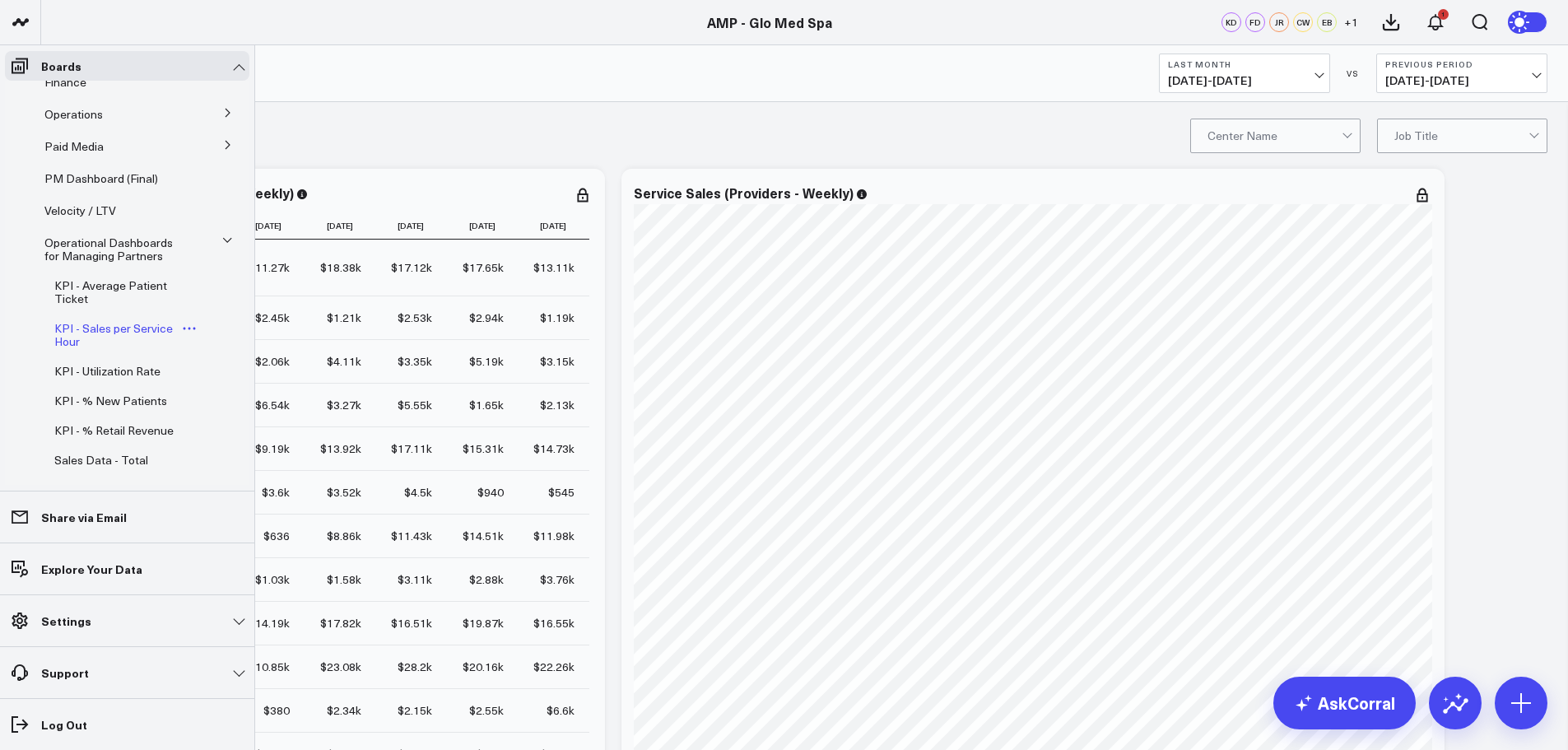
scroll to position [165, 0]
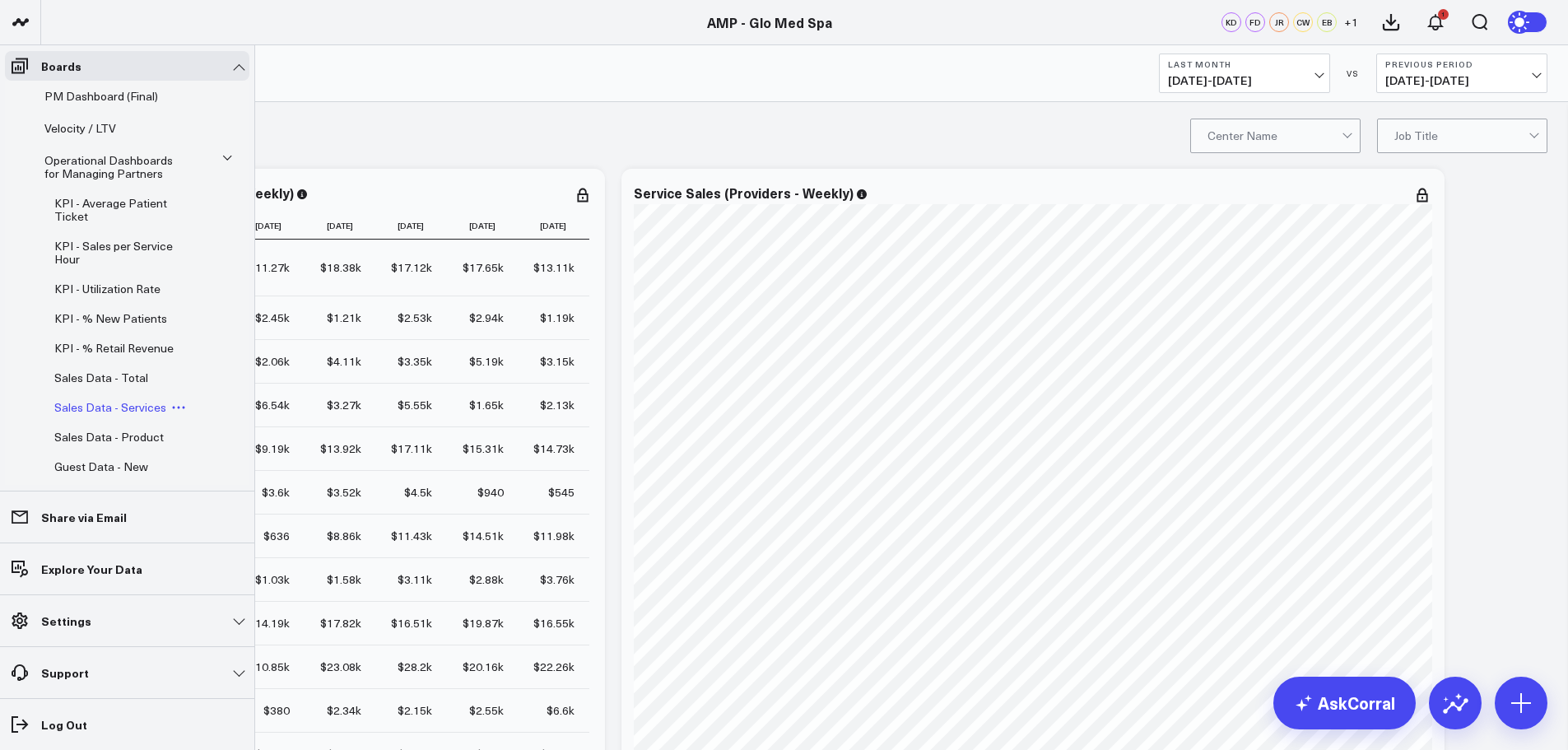
click at [123, 415] on span "Sales Data - Services" at bounding box center [110, 407] width 112 height 16
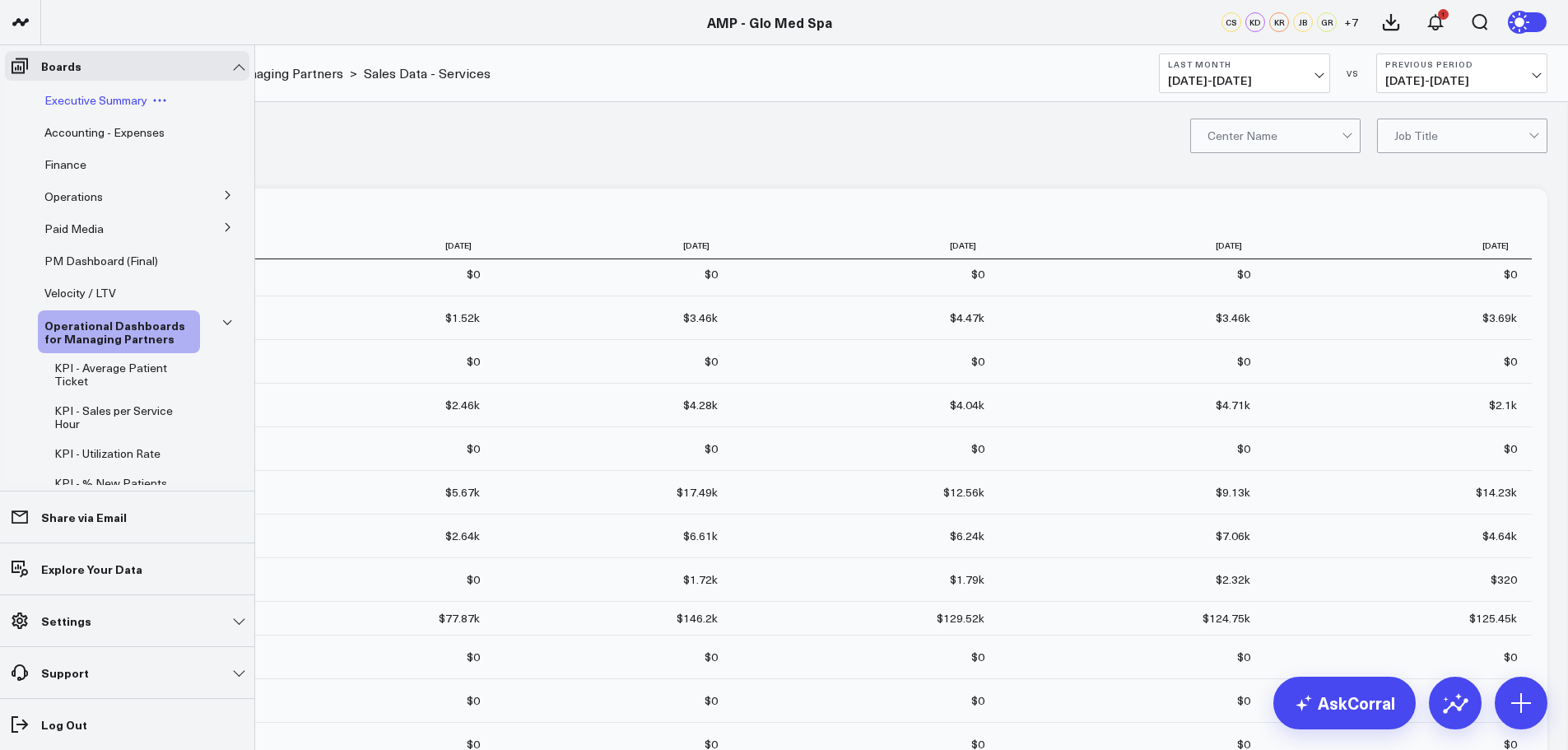
click at [79, 100] on span "Executive Summary" at bounding box center [96, 100] width 103 height 16
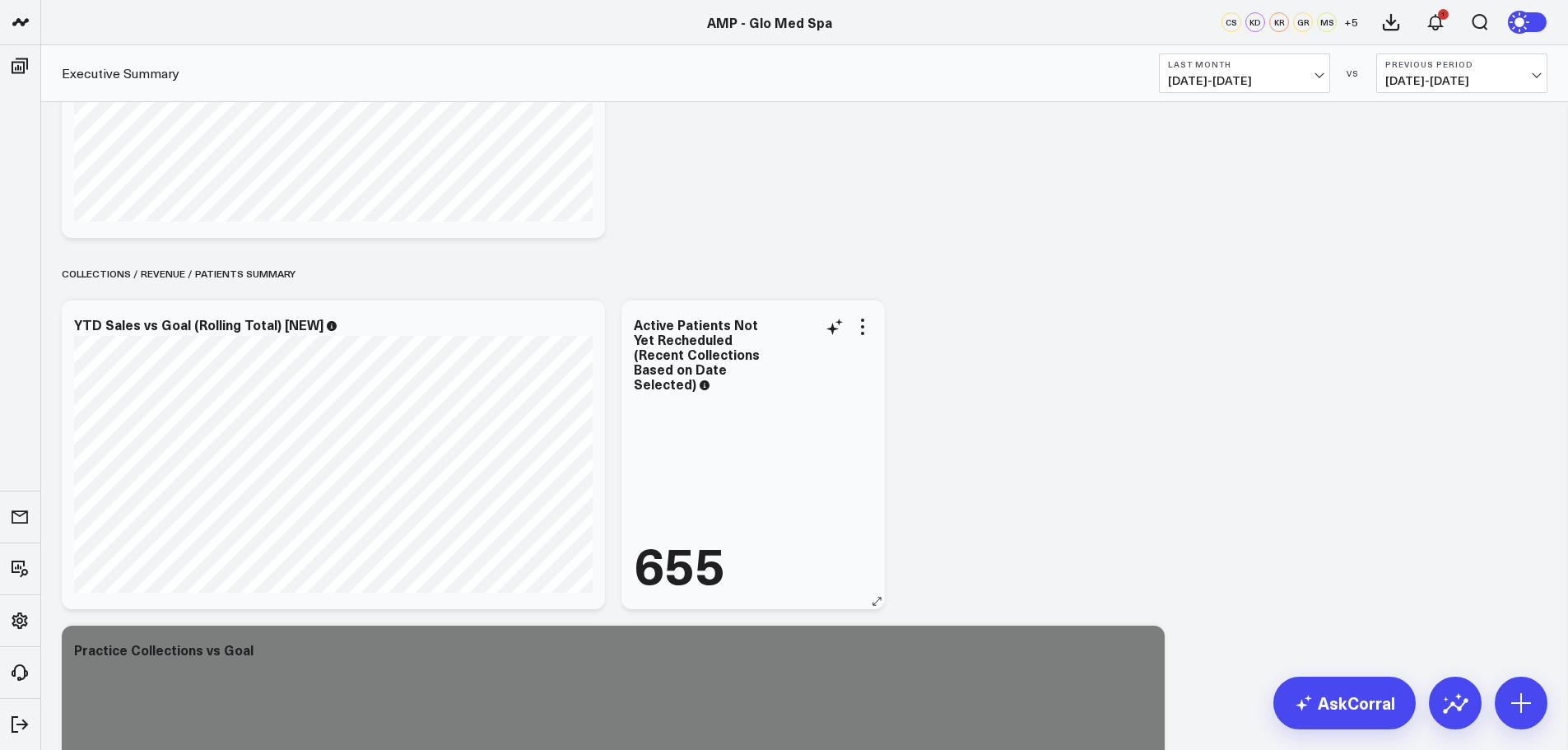
scroll to position [1318, 0]
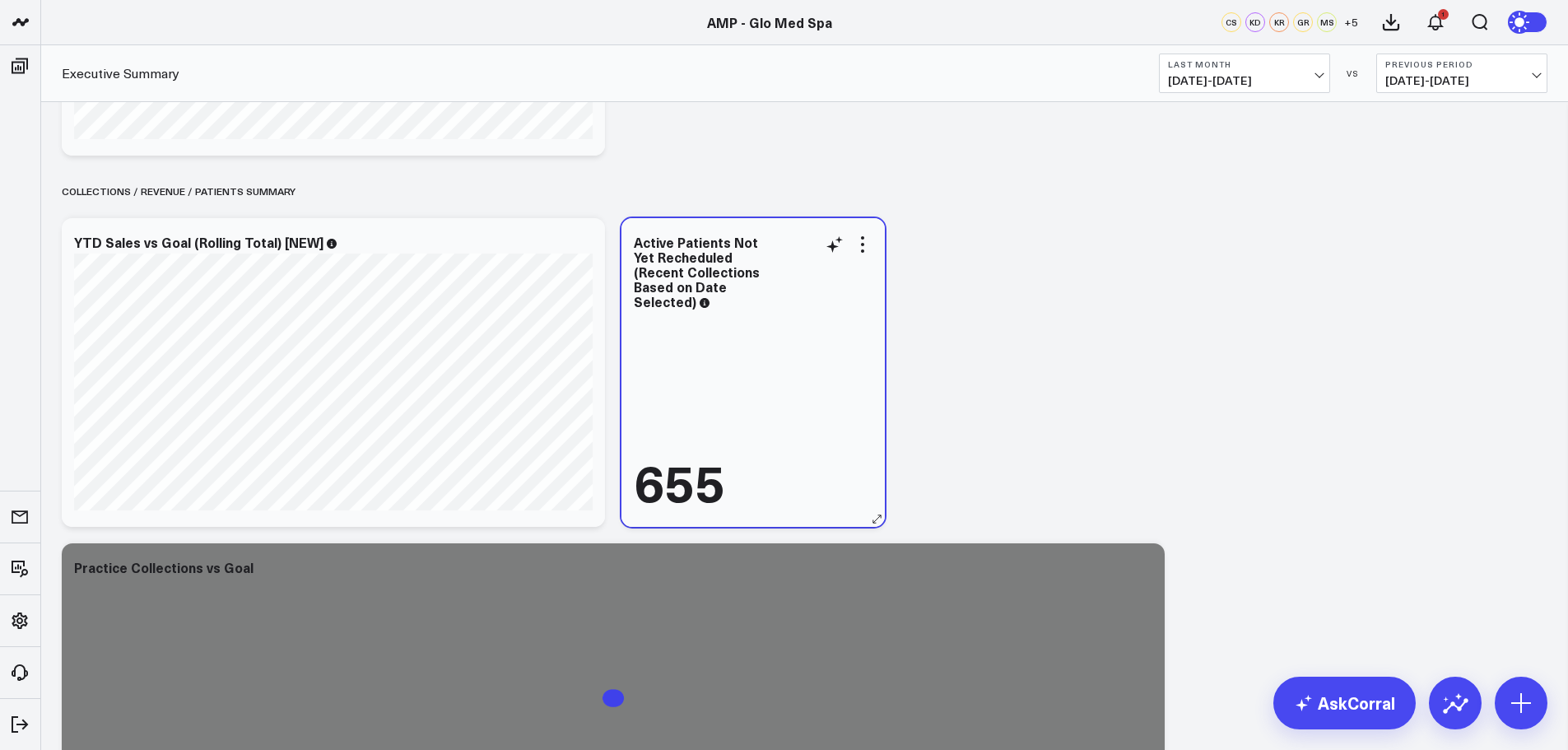
click at [658, 478] on div "655" at bounding box center [680, 481] width 91 height 51
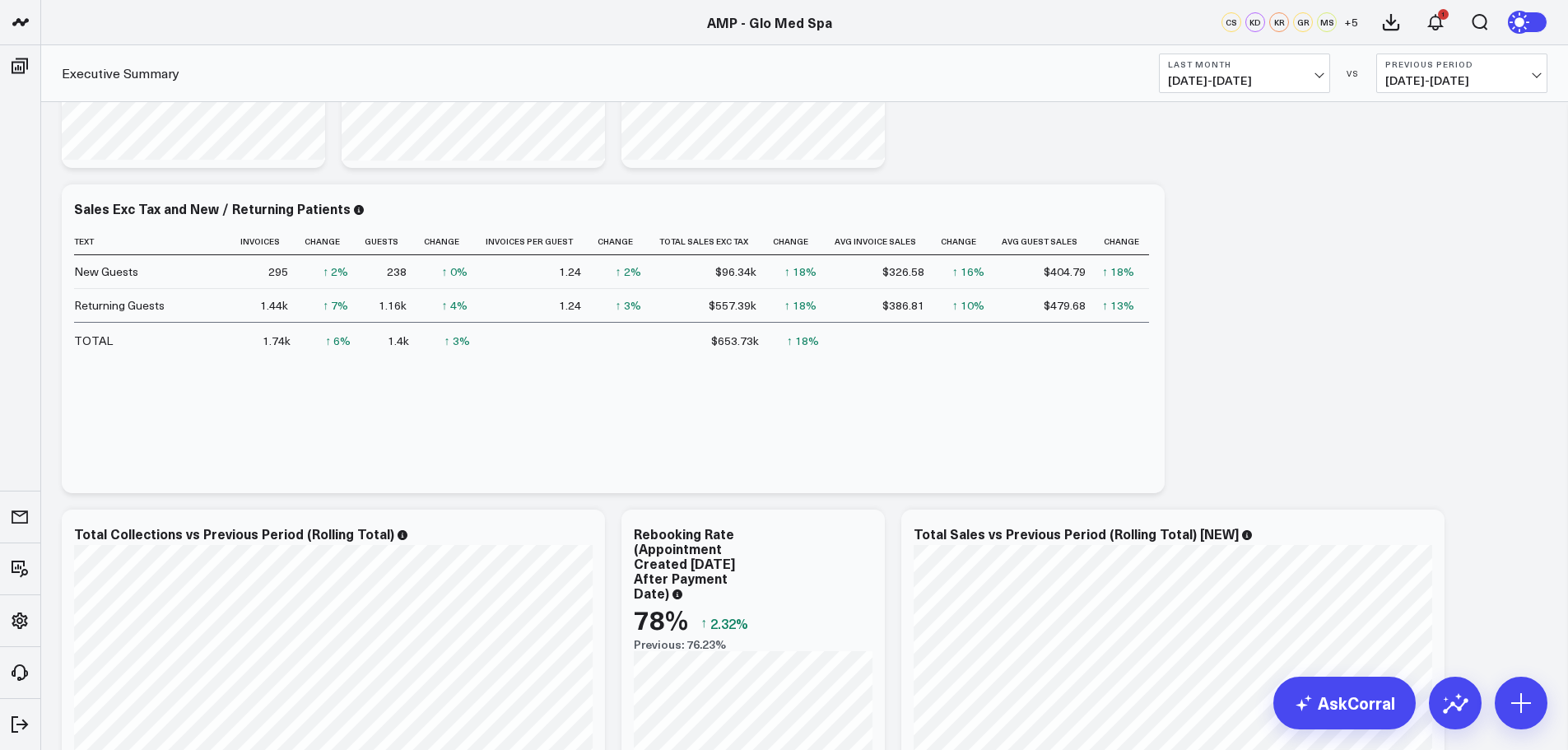
scroll to position [0, 0]
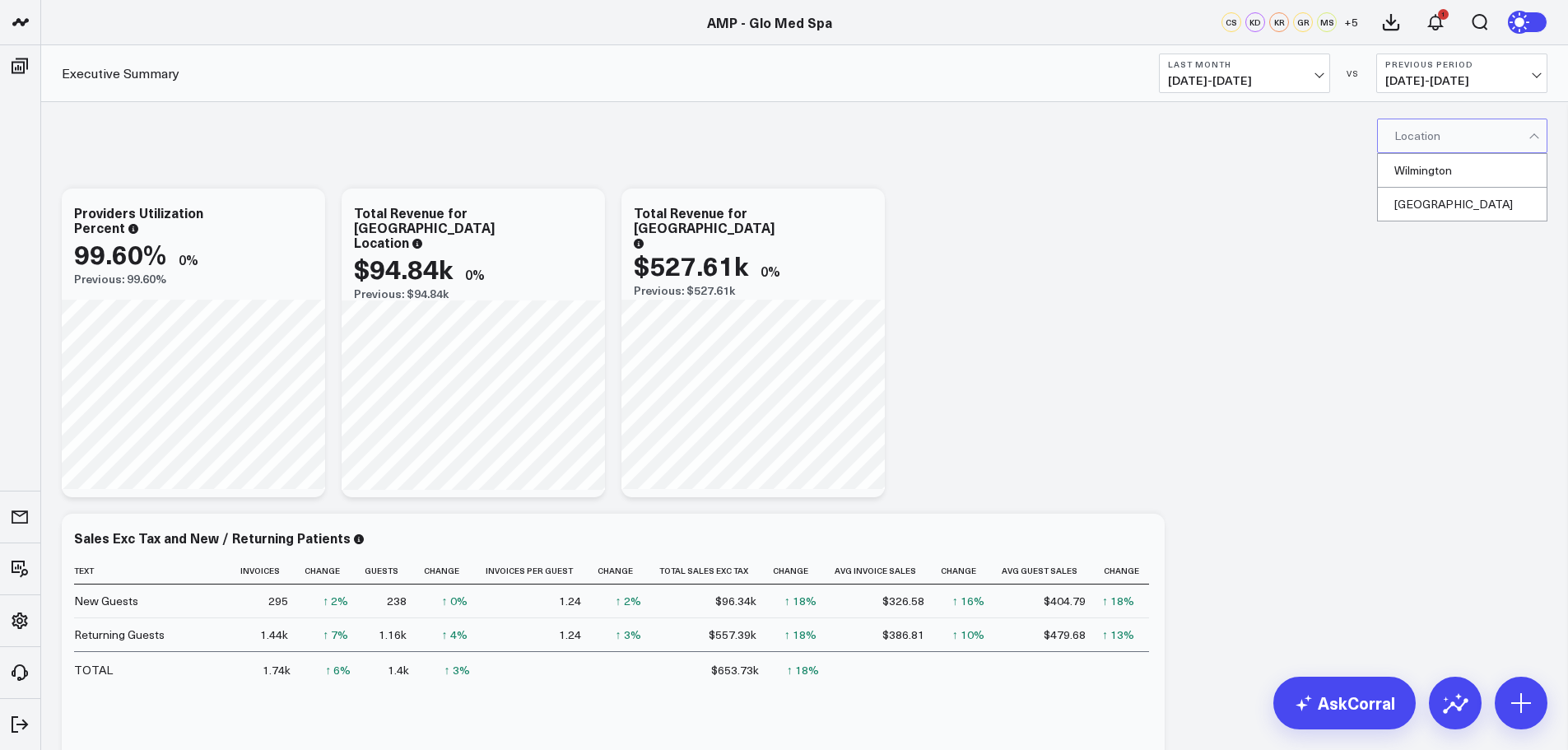
click at [1448, 139] on div at bounding box center [1461, 136] width 134 height 33
click at [1429, 173] on div "Wilmington" at bounding box center [1462, 171] width 168 height 33
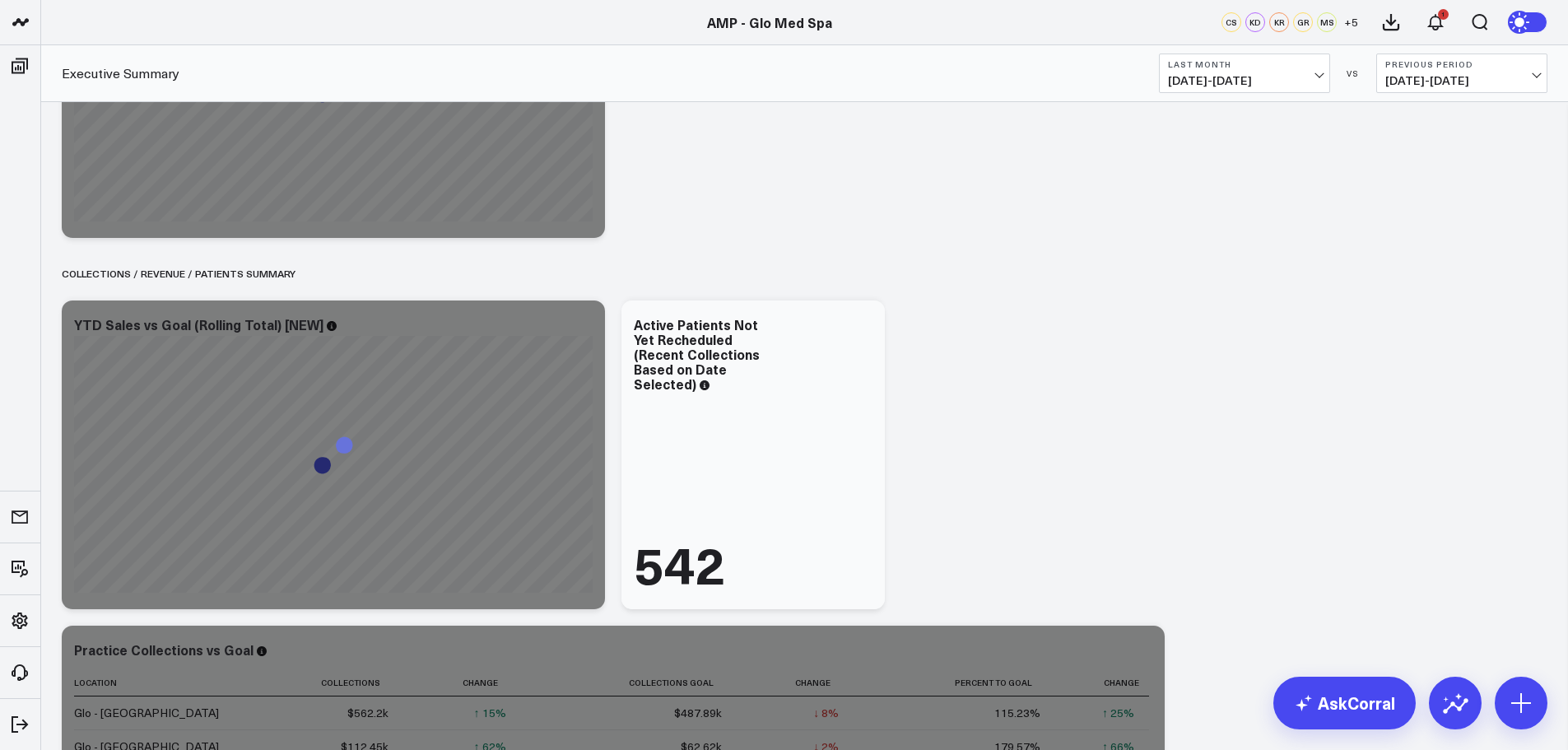
scroll to position [1482, 0]
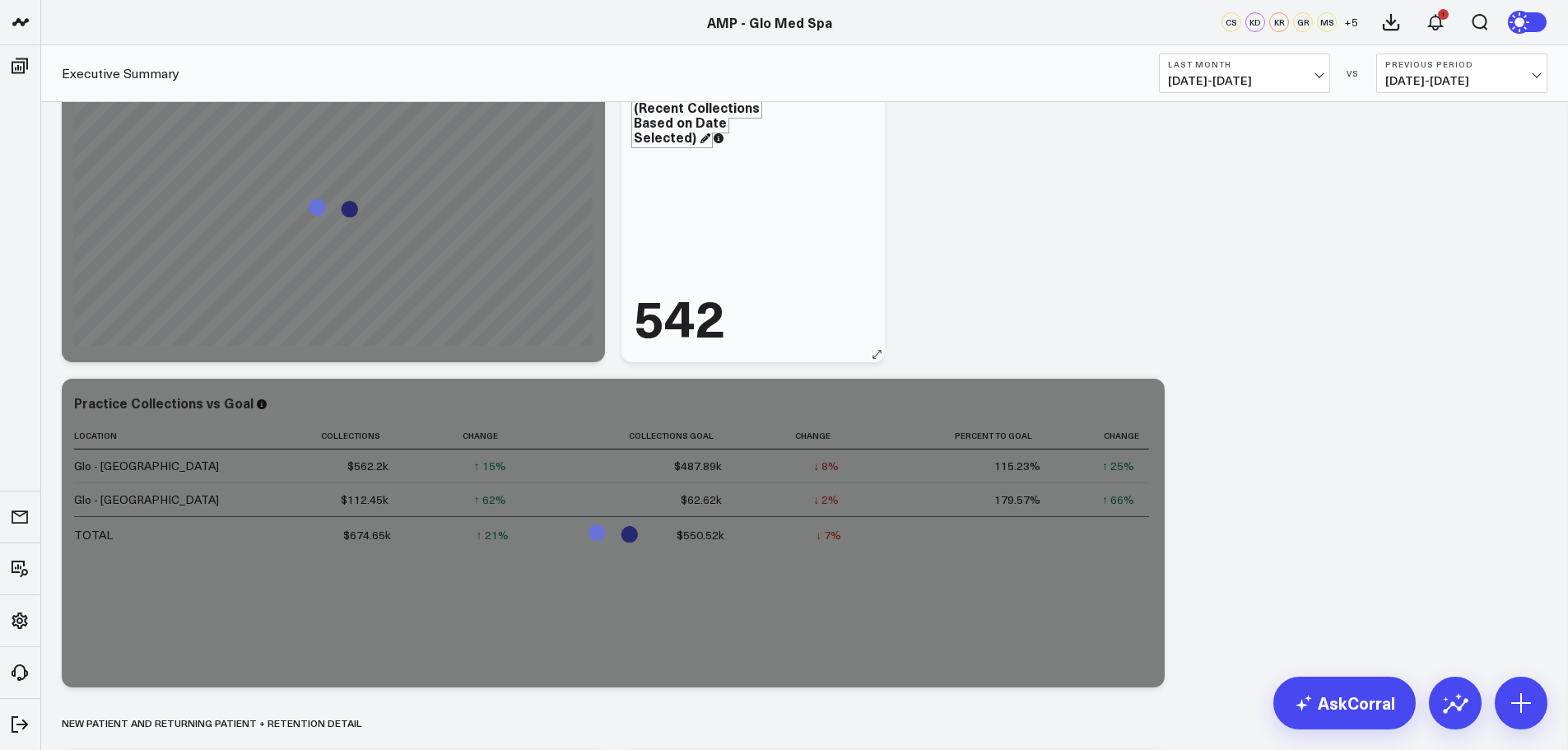
click at [690, 123] on div "Active Patients Not Yet Recheduled (Recent Collections Based on Date Selected)" at bounding box center [697, 107] width 126 height 77
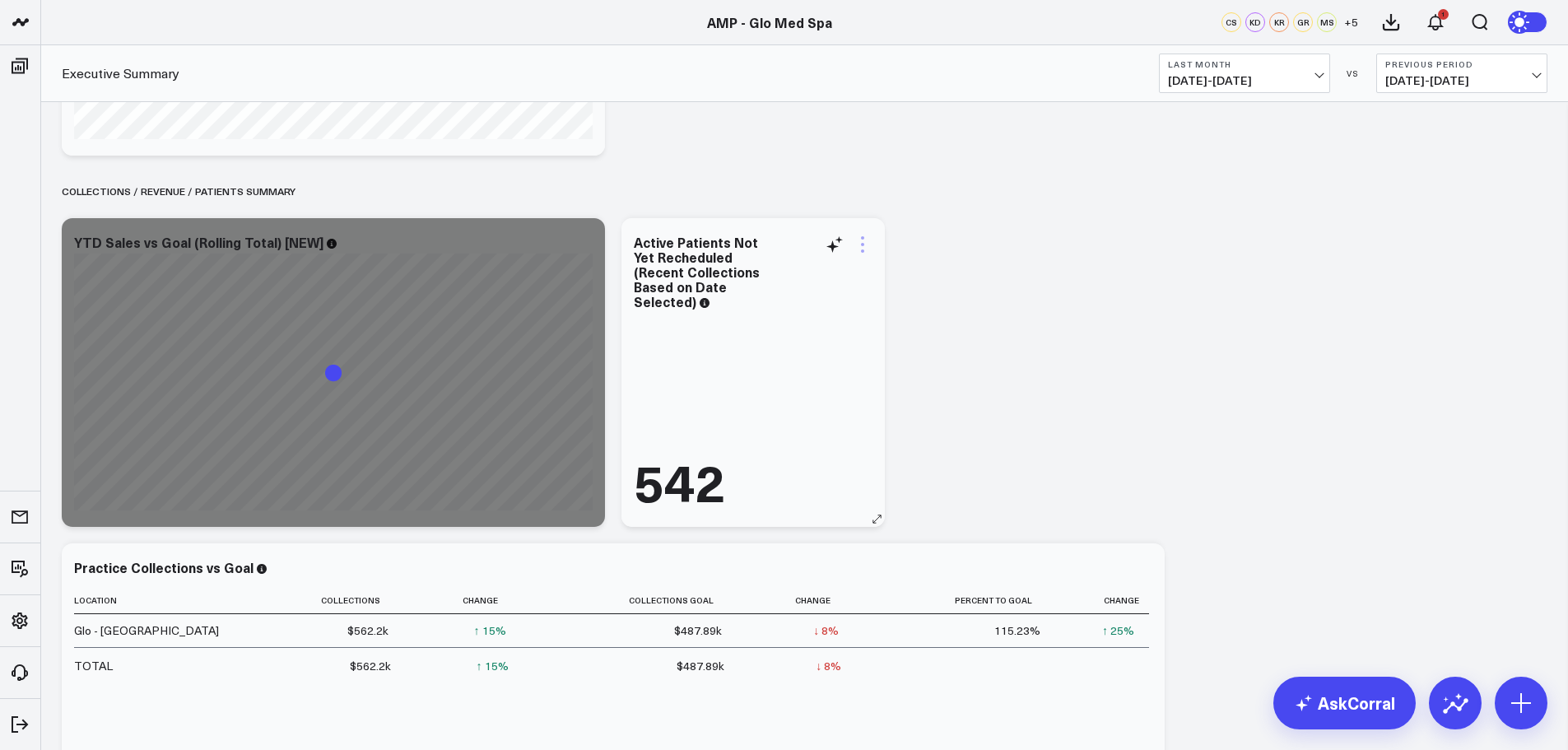
click at [863, 244] on icon at bounding box center [863, 245] width 4 height 4
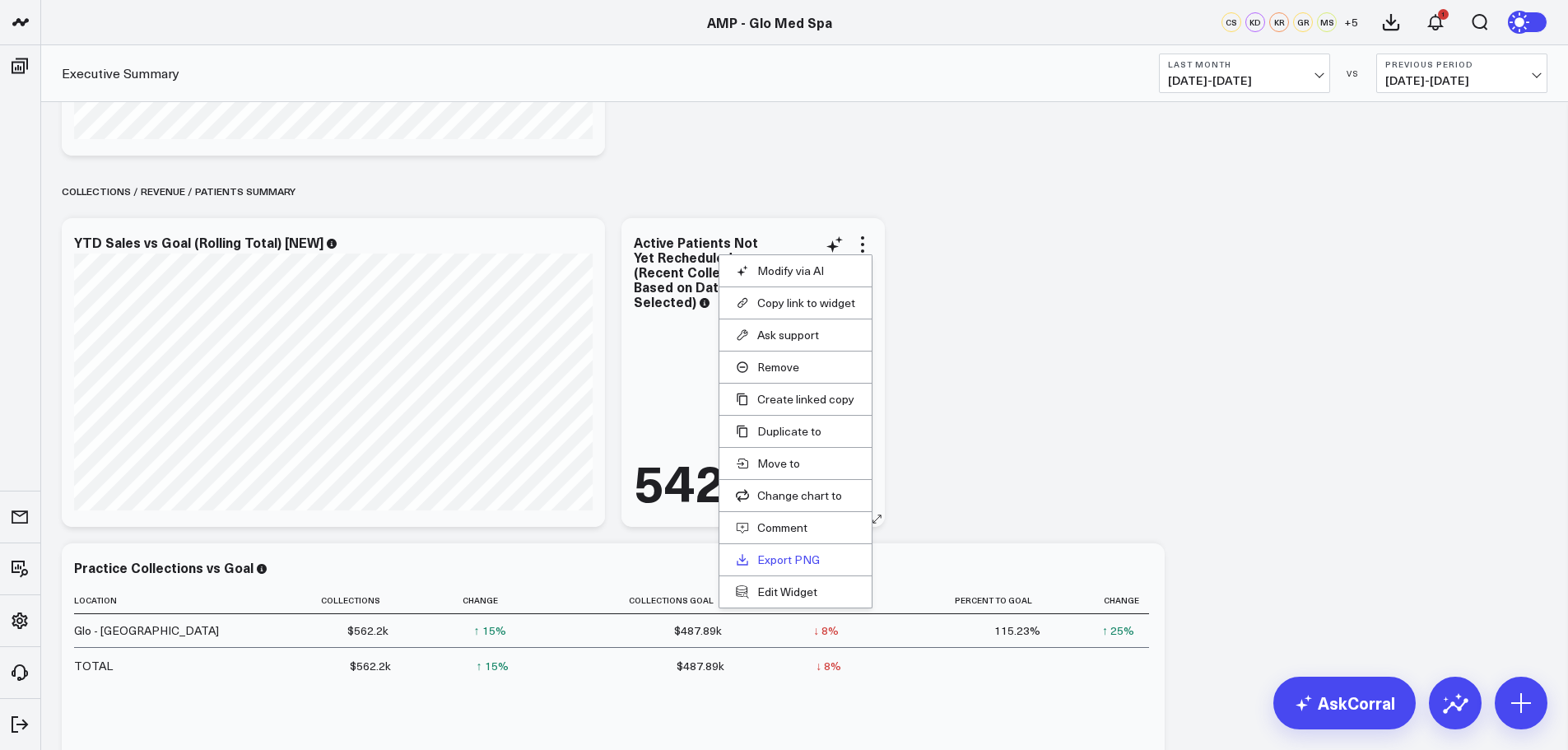
click at [788, 559] on link "Export PNG" at bounding box center [795, 560] width 119 height 15
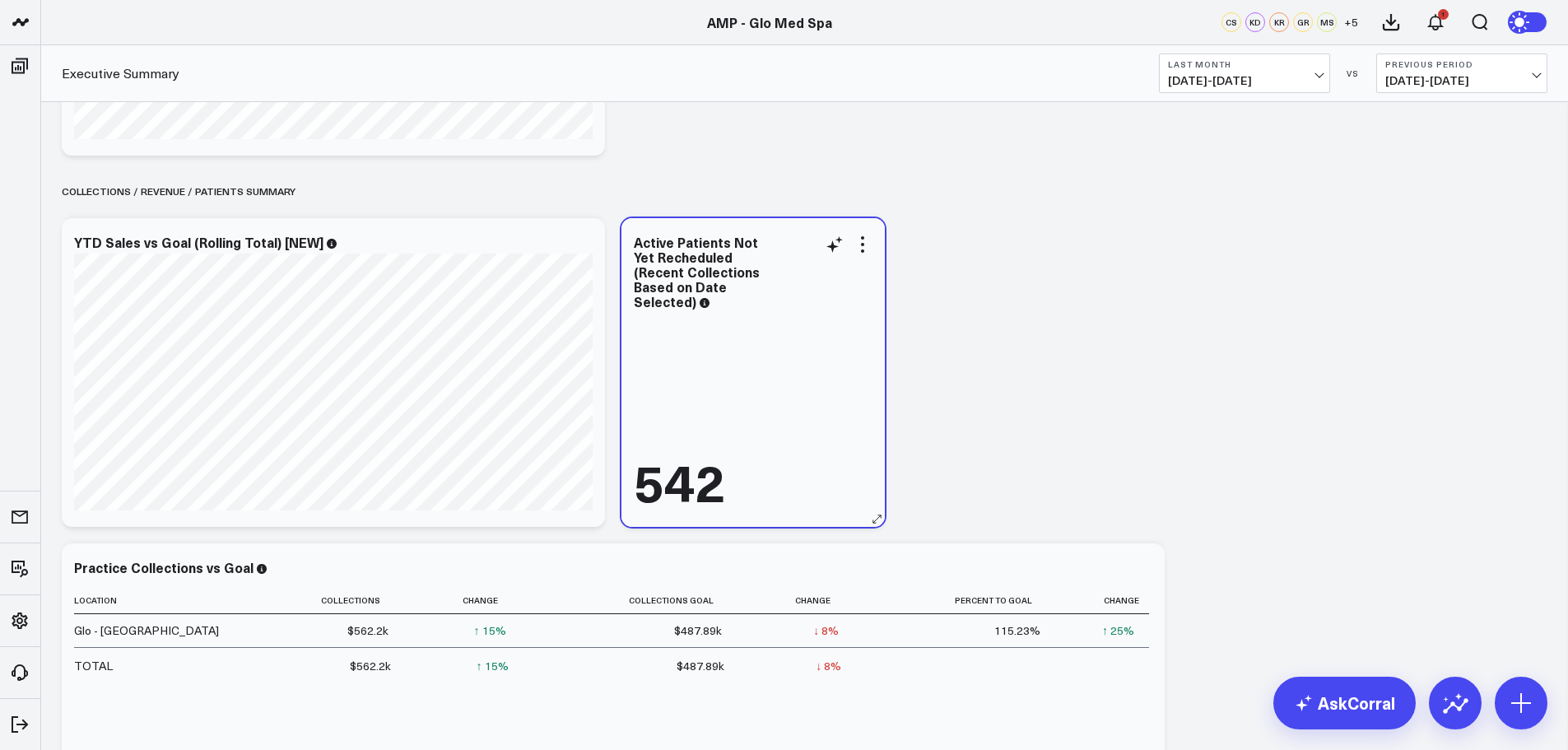
click at [702, 485] on div "542" at bounding box center [680, 481] width 91 height 51
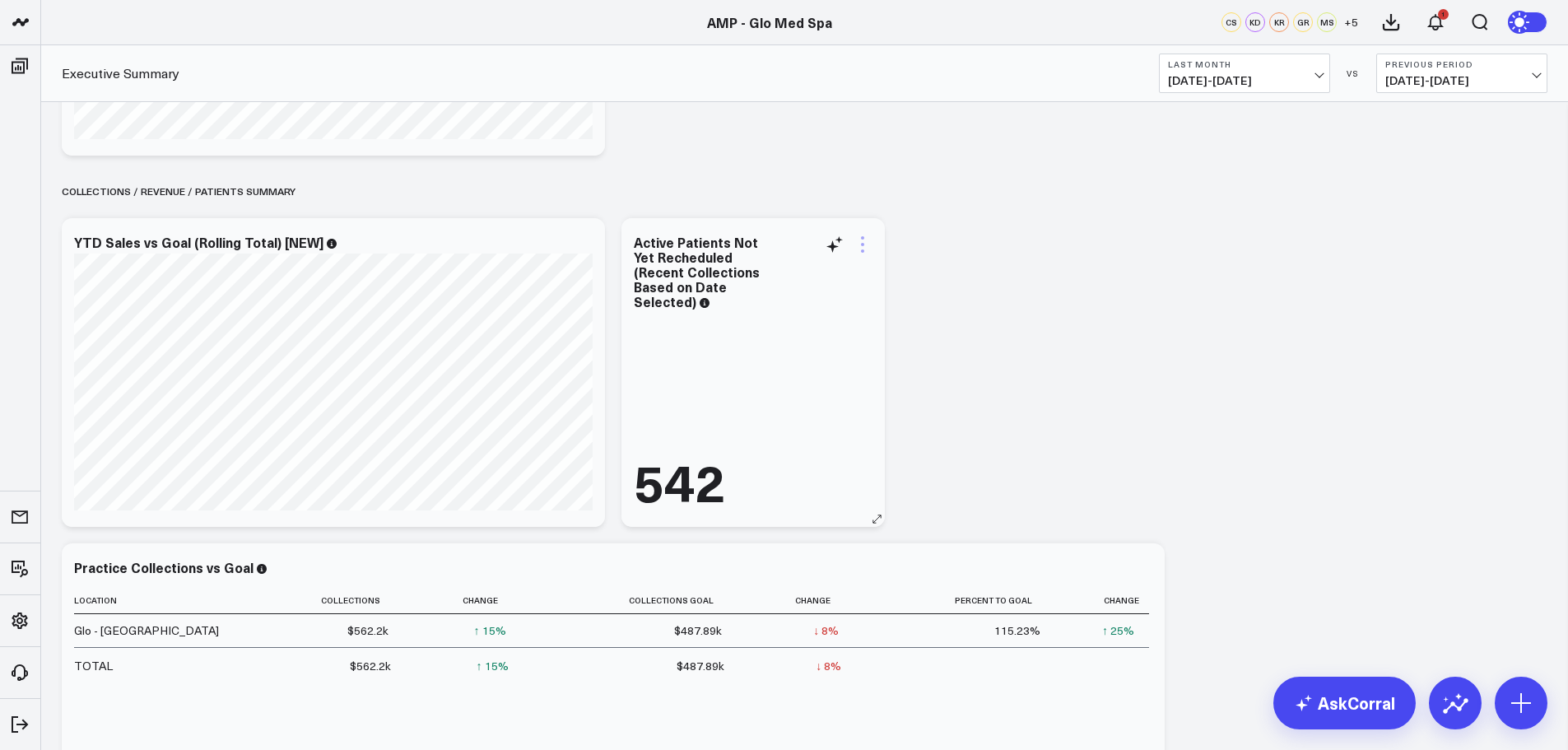
click at [864, 241] on icon at bounding box center [862, 244] width 20 height 20
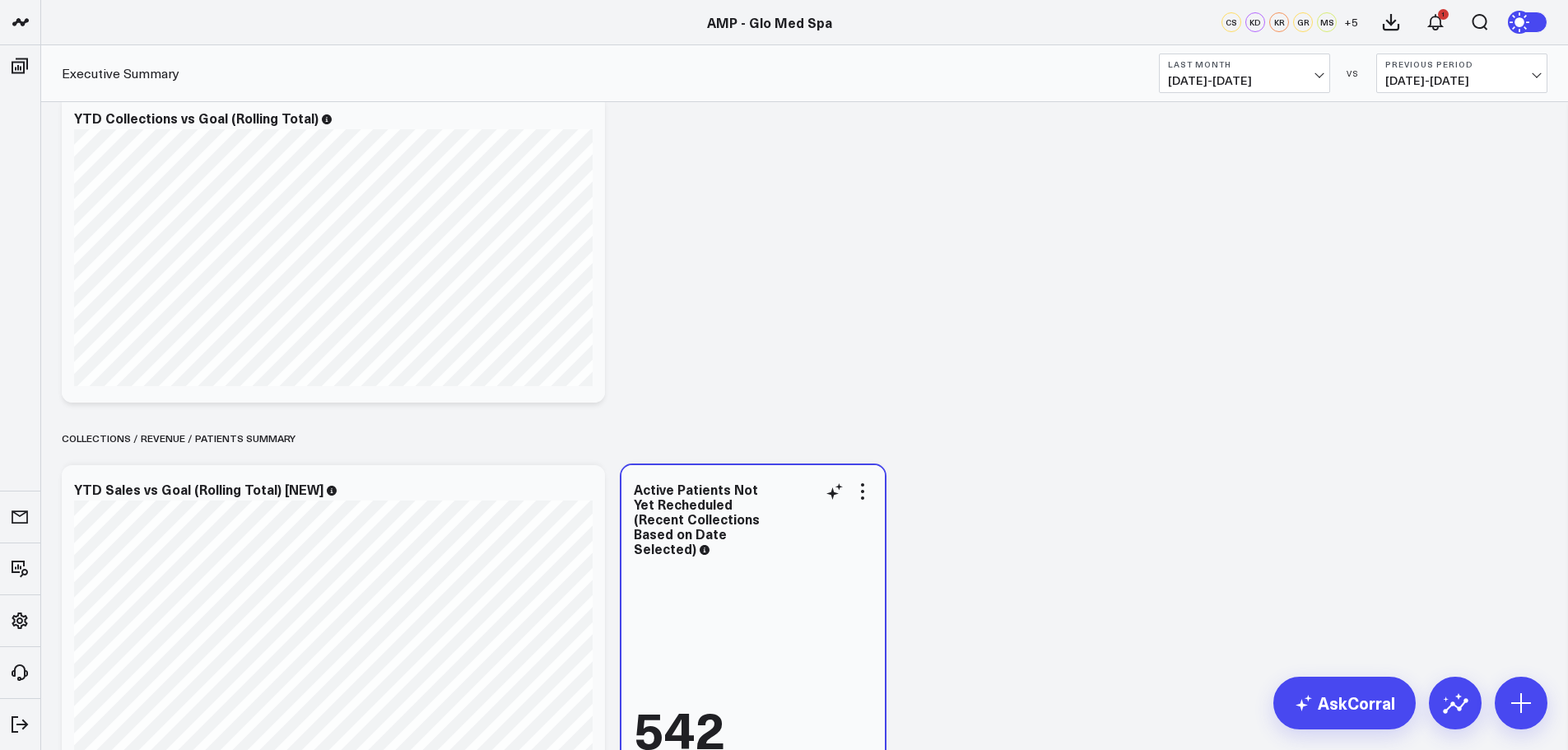
click at [793, 632] on div "542" at bounding box center [753, 658] width 239 height 197
click at [831, 489] on icon at bounding box center [834, 491] width 20 height 20
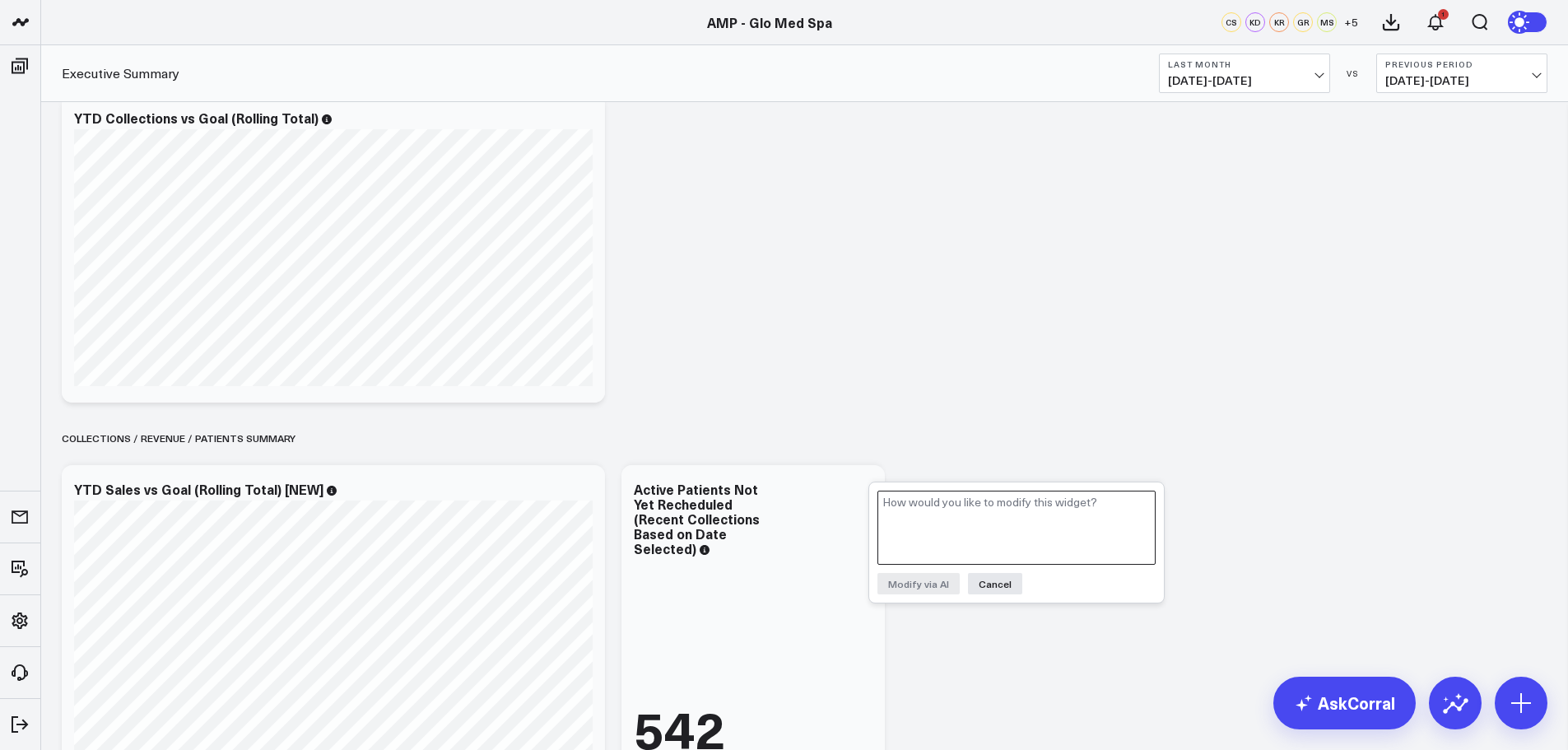
click at [883, 503] on textarea at bounding box center [1016, 527] width 278 height 74
type textarea "active patients not yet rescheduled [DATE]"
click at [937, 588] on button "Modify via AI" at bounding box center [918, 583] width 82 height 21
